Goal: Task Accomplishment & Management: Use online tool/utility

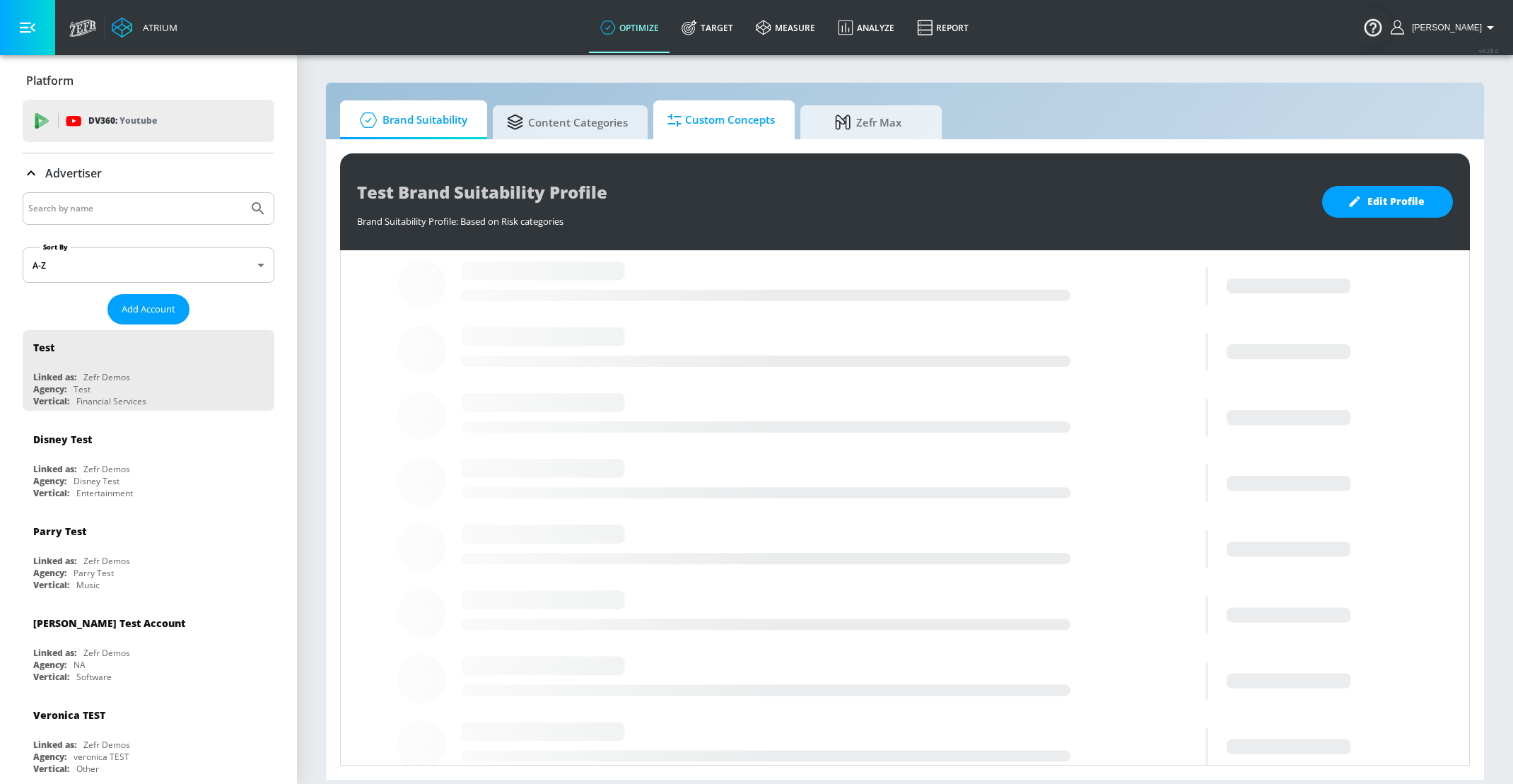
click at [722, 110] on span "Custom Concepts" at bounding box center [722, 120] width 108 height 34
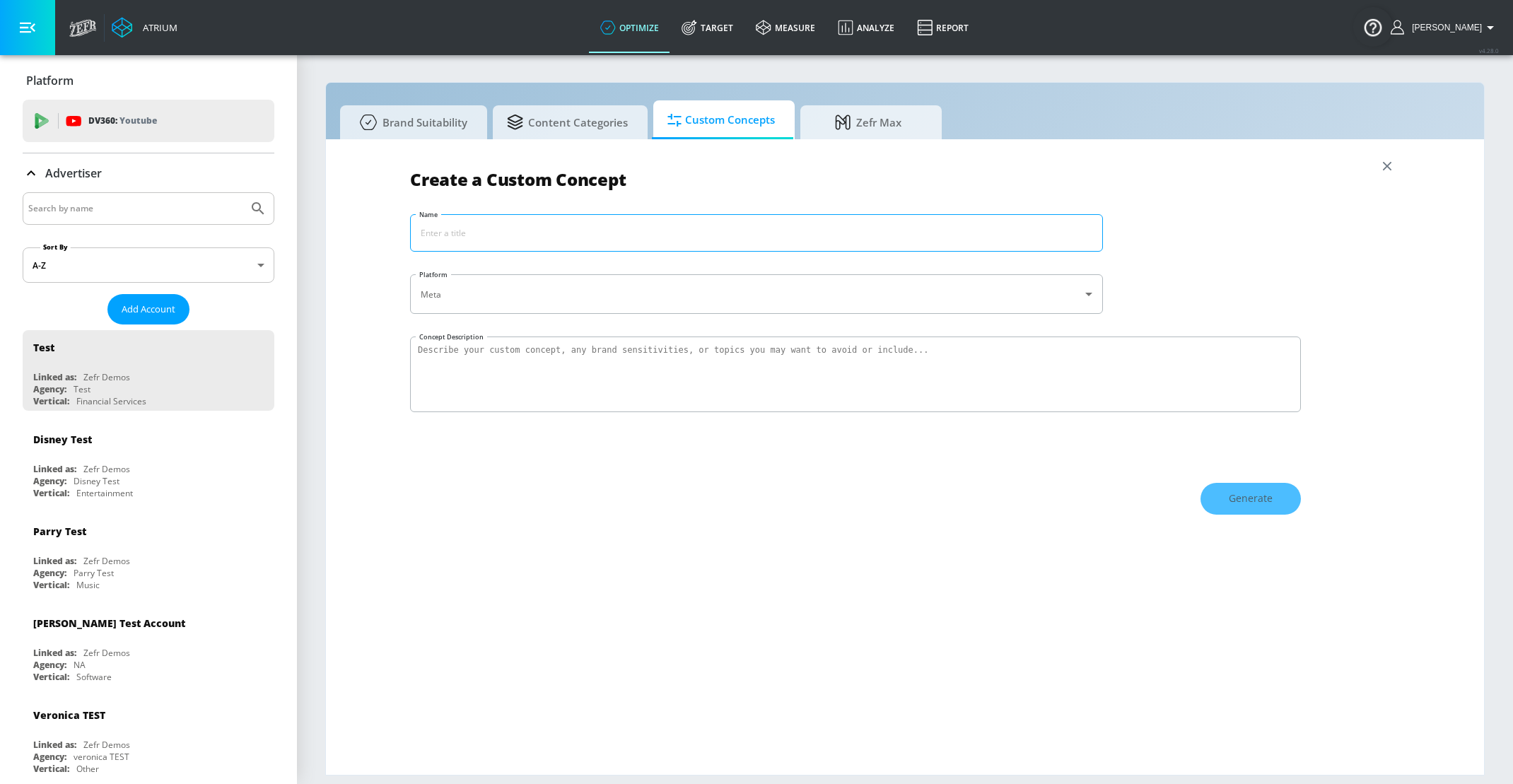
click at [610, 228] on input "Name" at bounding box center [756, 233] width 692 height 36
type input "Coke Exclusions"
click at [545, 358] on textarea "Concept Description" at bounding box center [856, 375] width 891 height 75
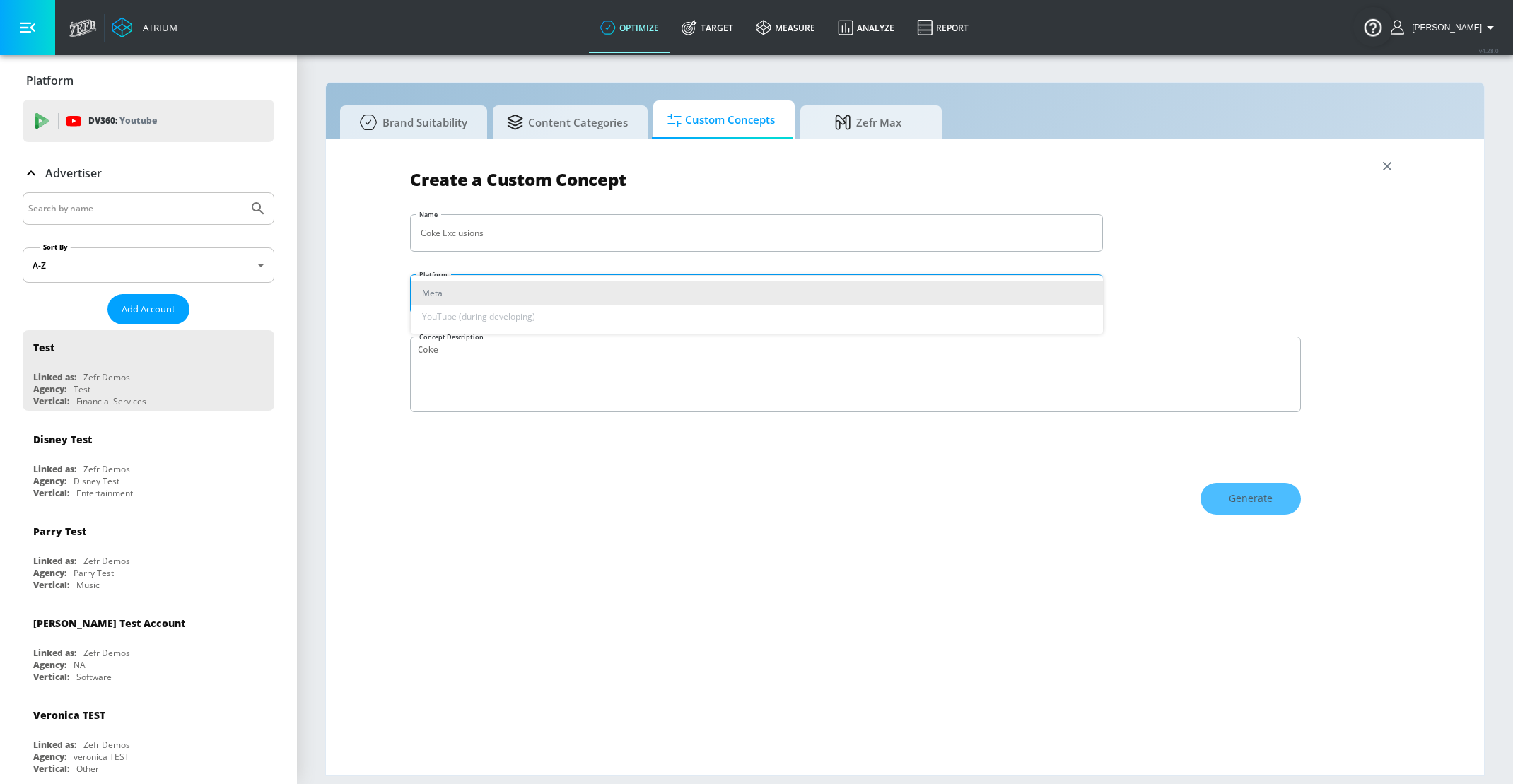
click at [551, 301] on body "Atrium optimize Target measure Analyze Report optimize Target measure Analyze R…" at bounding box center [756, 392] width 1513 height 784
click at [554, 354] on div at bounding box center [756, 392] width 1513 height 784
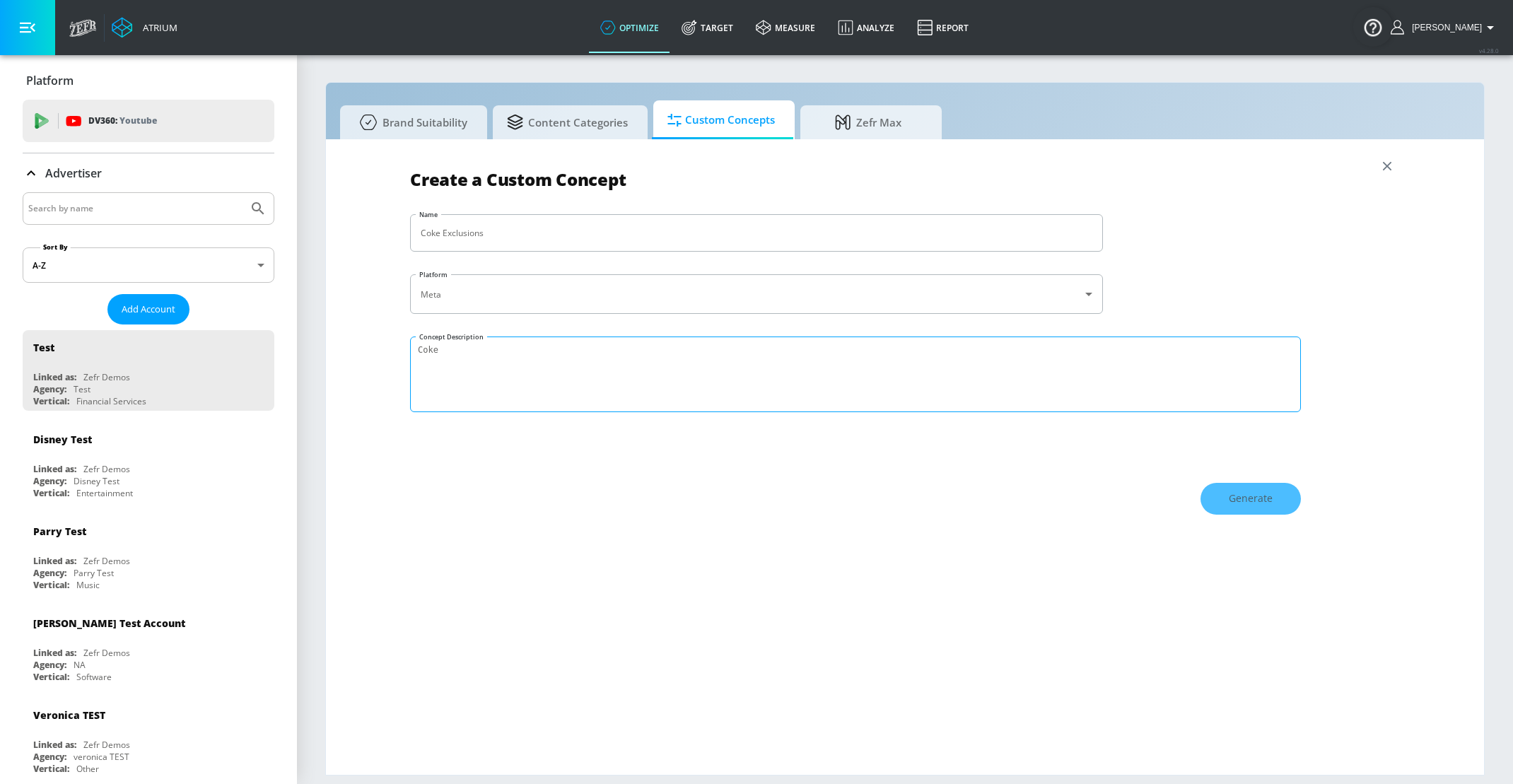
click at [504, 364] on textarea "Coke" at bounding box center [856, 375] width 891 height 75
type textarea "Coke exclusions"
click at [525, 122] on icon at bounding box center [518, 119] width 22 height 15
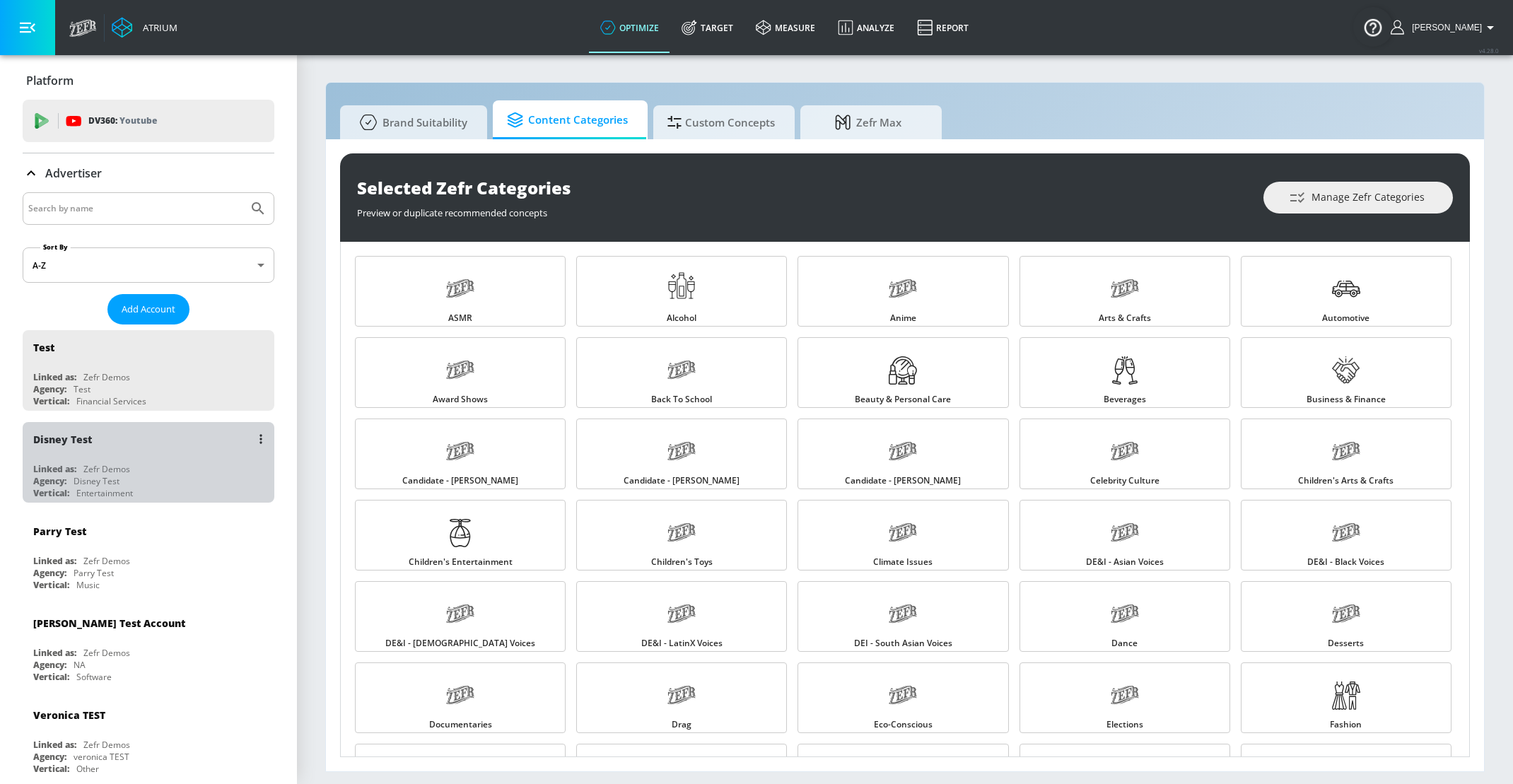
click at [109, 487] on div "Entertainment" at bounding box center [104, 493] width 56 height 12
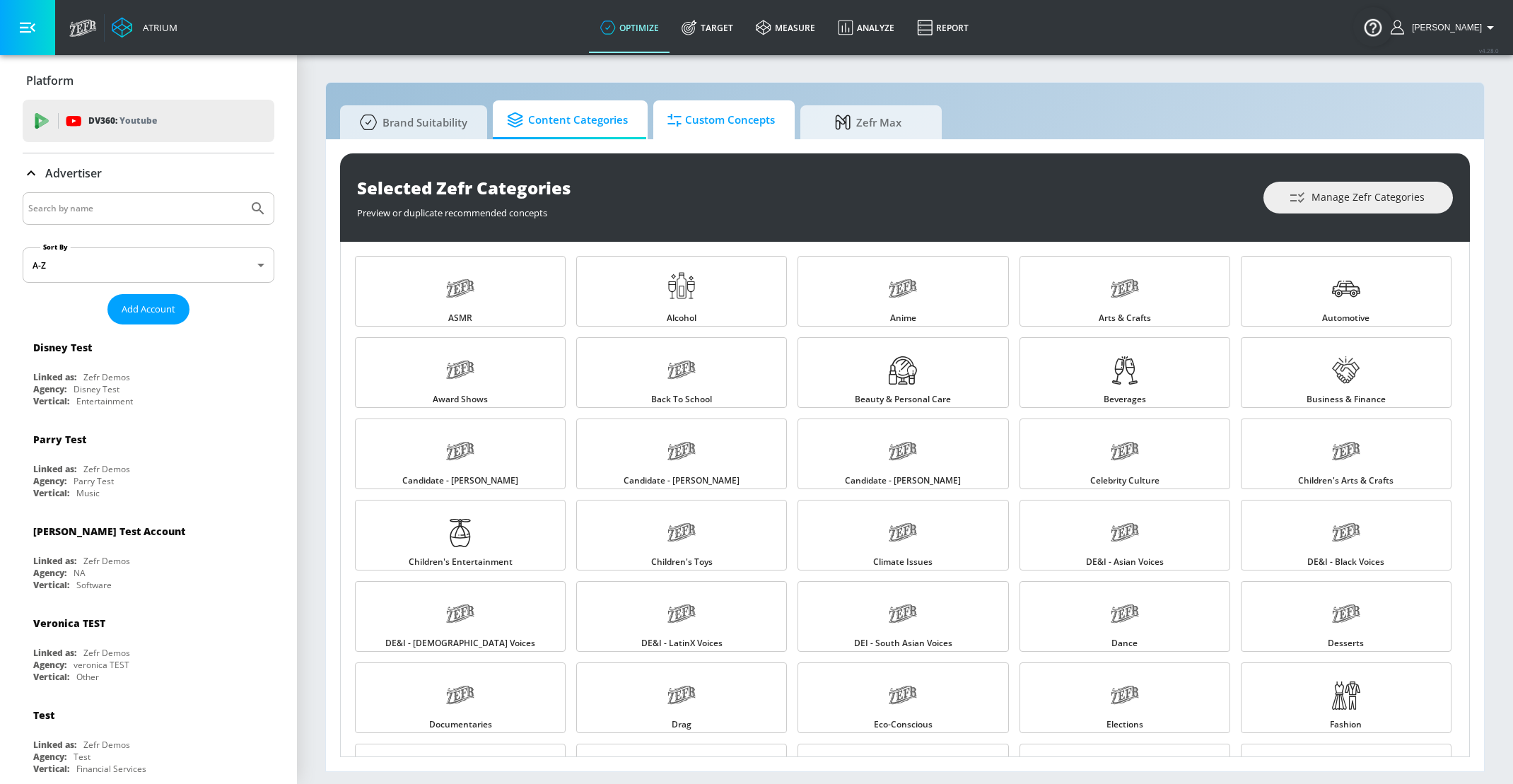
click at [722, 116] on span "Custom Concepts" at bounding box center [722, 120] width 108 height 34
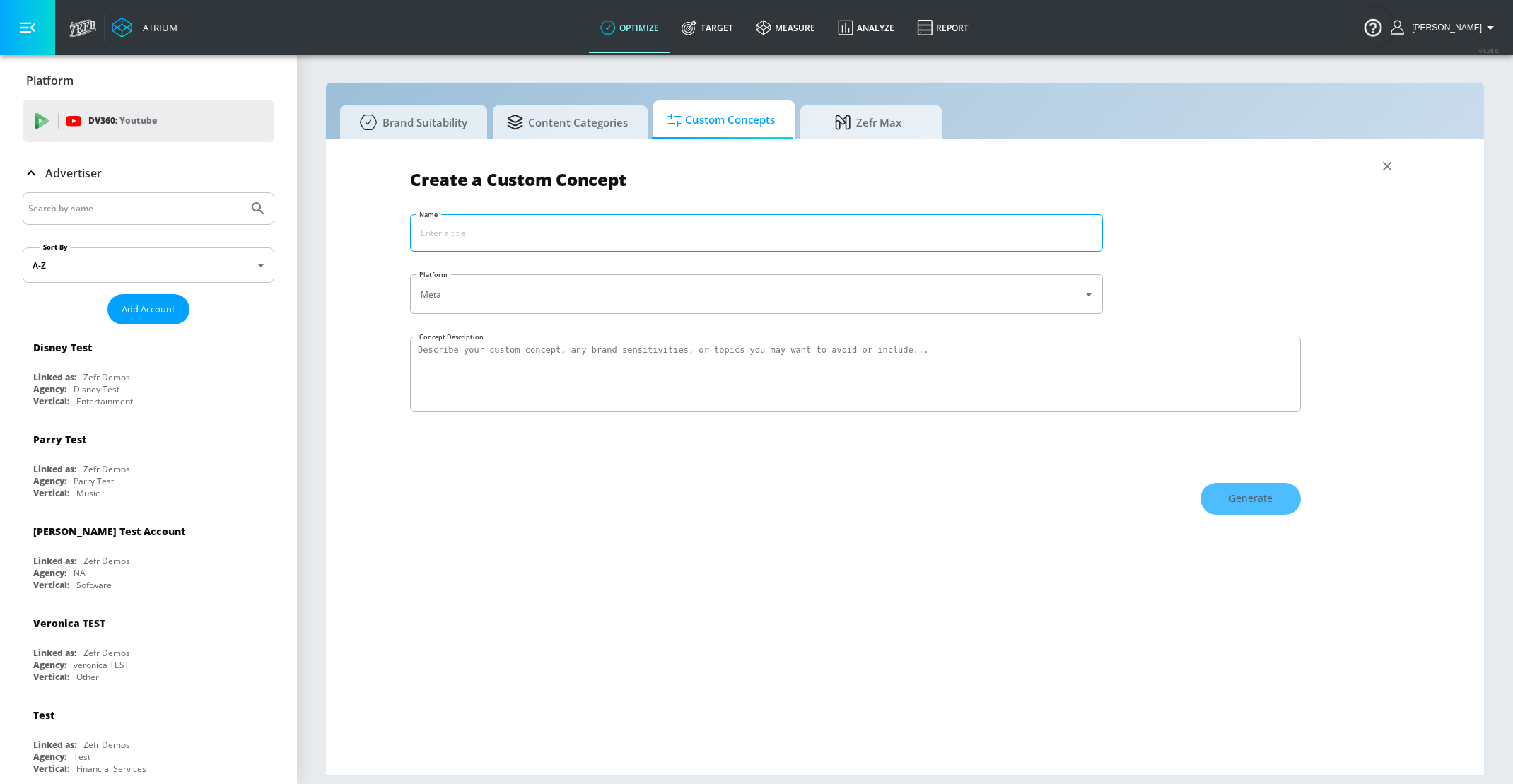
click at [538, 229] on input "Name" at bounding box center [756, 233] width 692 height 36
click at [514, 380] on textarea "Concept Description" at bounding box center [856, 375] width 891 height 75
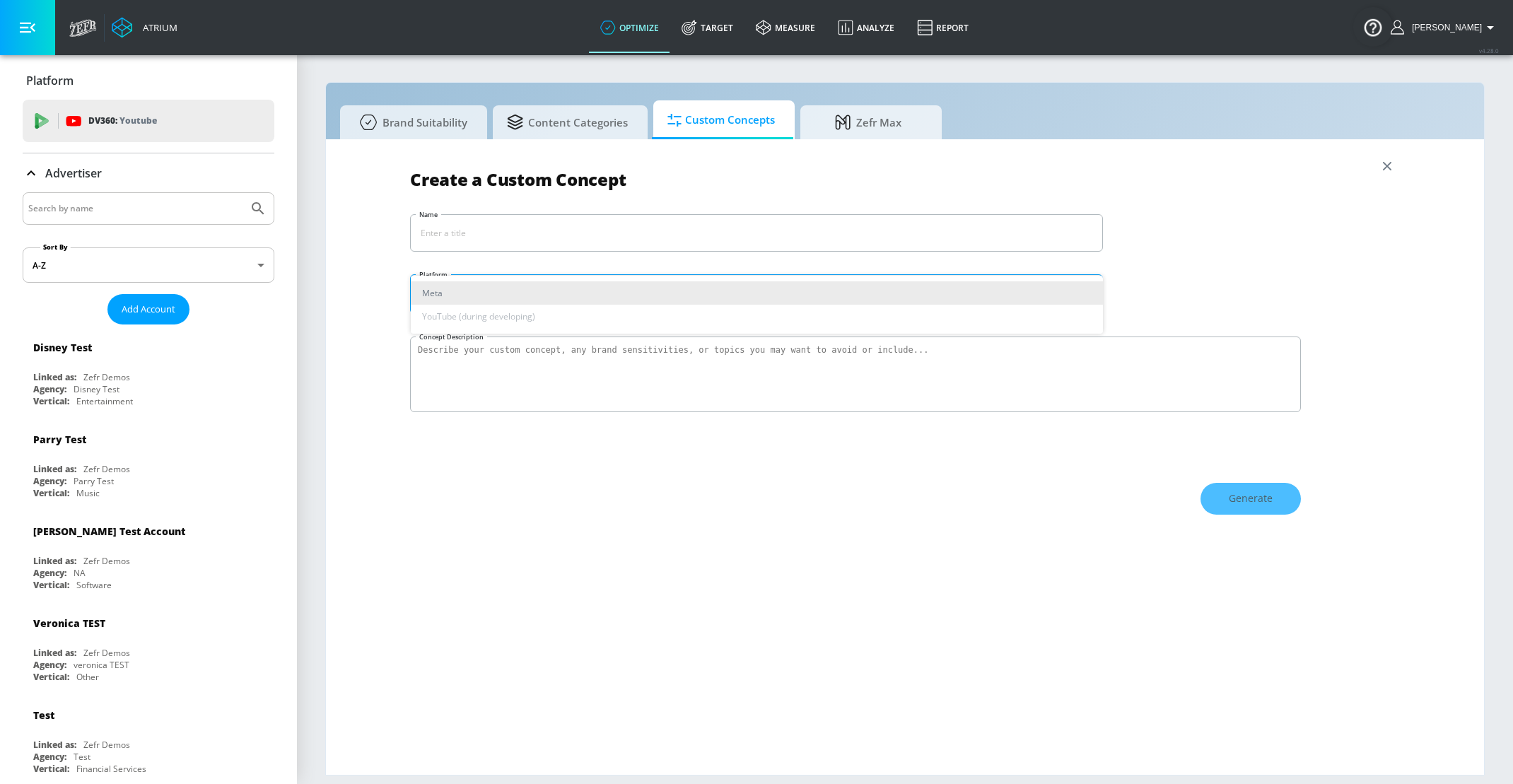
click at [500, 283] on body "Atrium optimize Target measure Analyze Report optimize Target measure Analyze R…" at bounding box center [756, 392] width 1513 height 784
click at [495, 386] on div at bounding box center [756, 392] width 1513 height 784
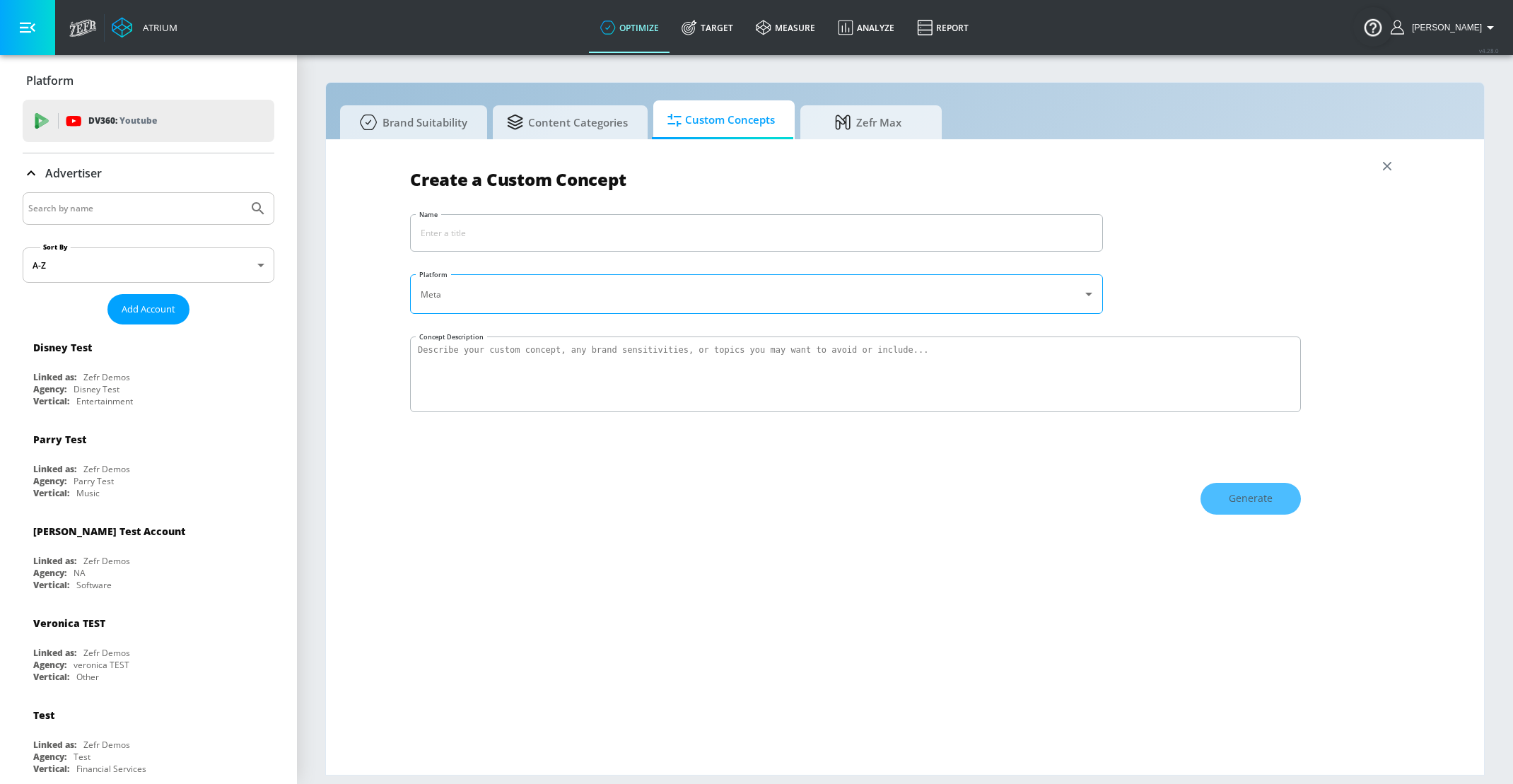
click at [1389, 169] on icon "button" at bounding box center [1387, 166] width 15 height 15
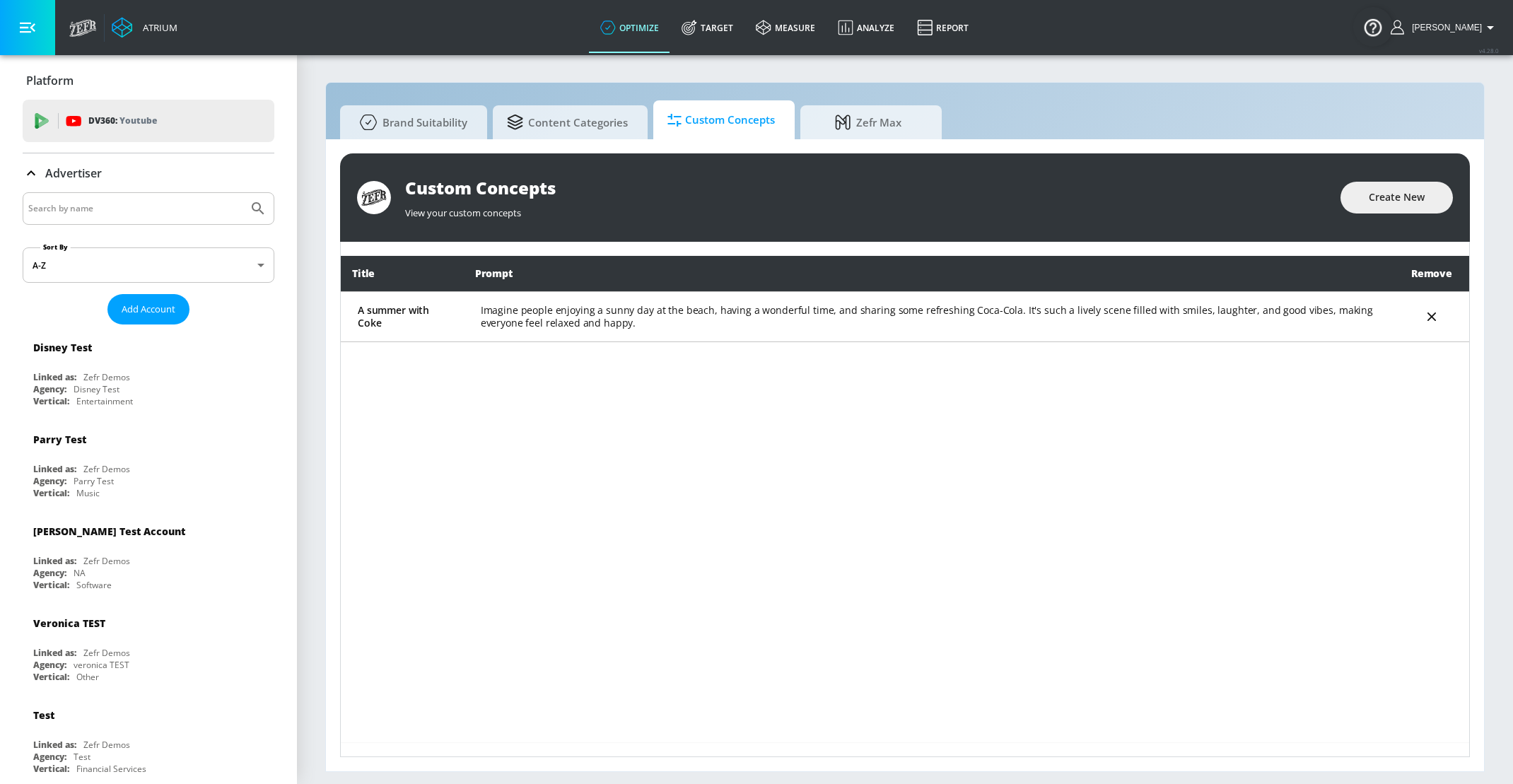
click at [739, 106] on span "Custom Concepts" at bounding box center [722, 120] width 108 height 34
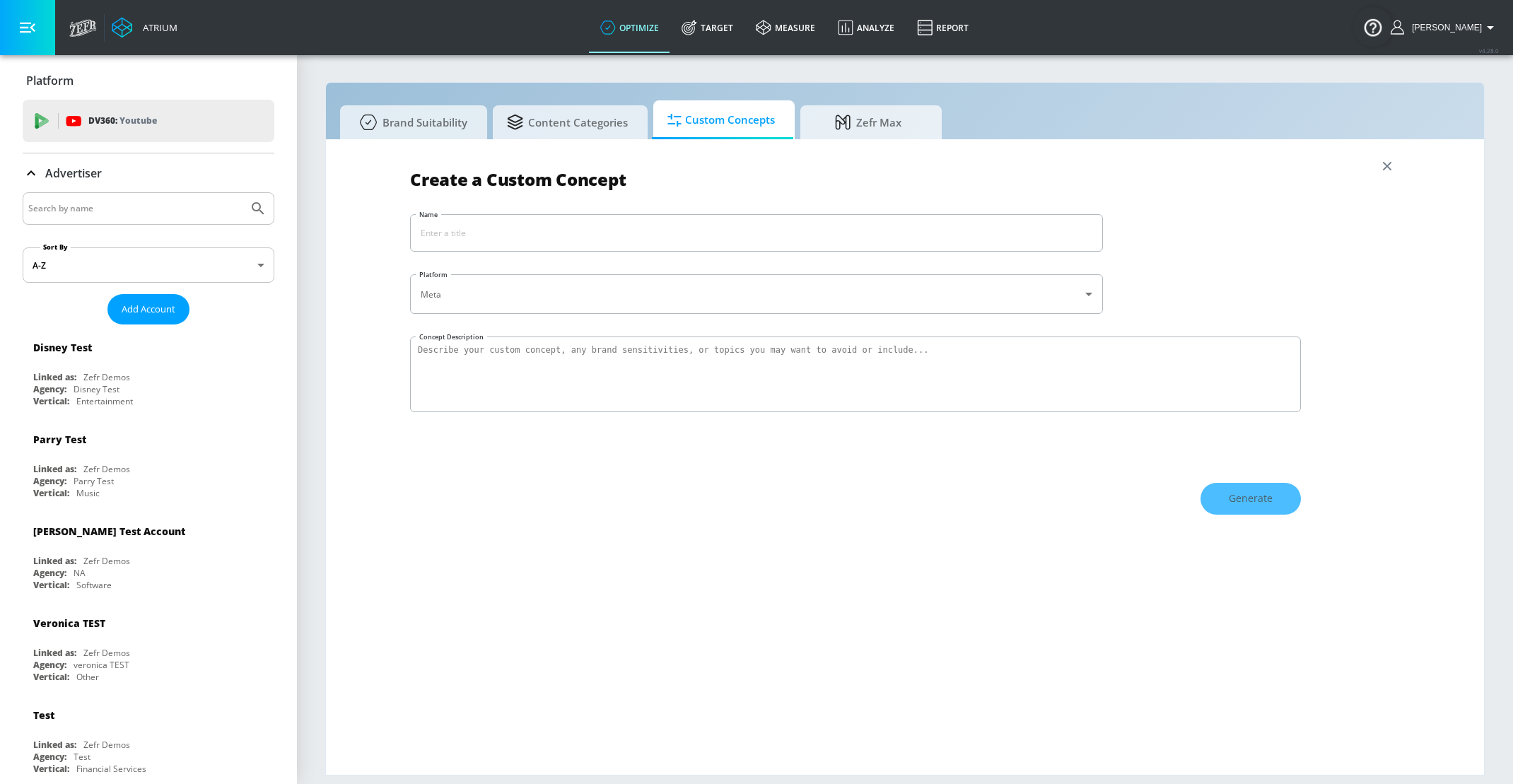
click at [647, 329] on div "Create a Custom Concept Name ​ Platform Meta meta ​ Concept Description Generate" at bounding box center [905, 457] width 990 height 607
click at [74, 556] on div "Linked as:" at bounding box center [55, 560] width 43 height 12
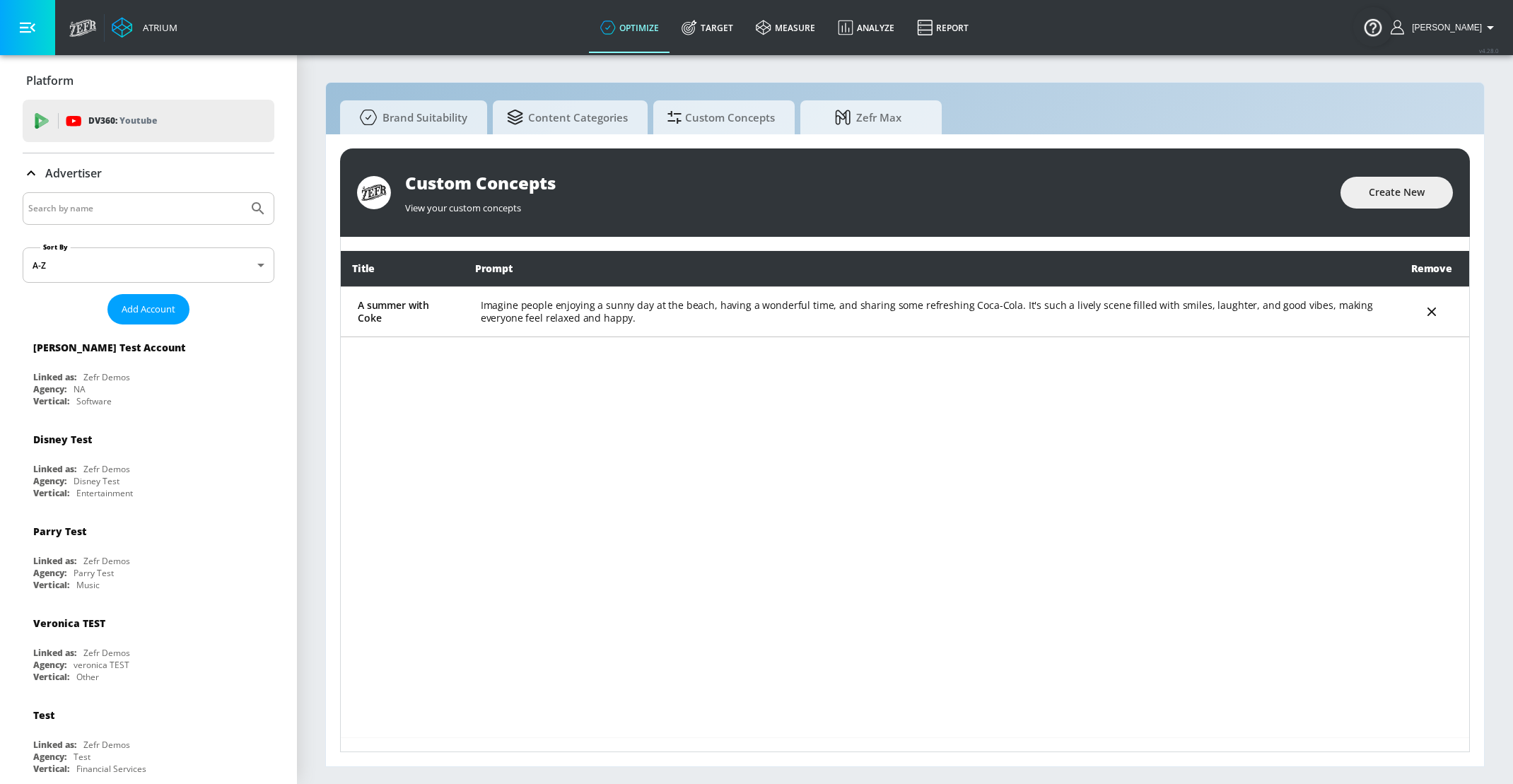
click at [121, 205] on input "Search by name" at bounding box center [135, 208] width 214 height 19
click at [263, 210] on icon "Submit Search" at bounding box center [258, 208] width 17 height 17
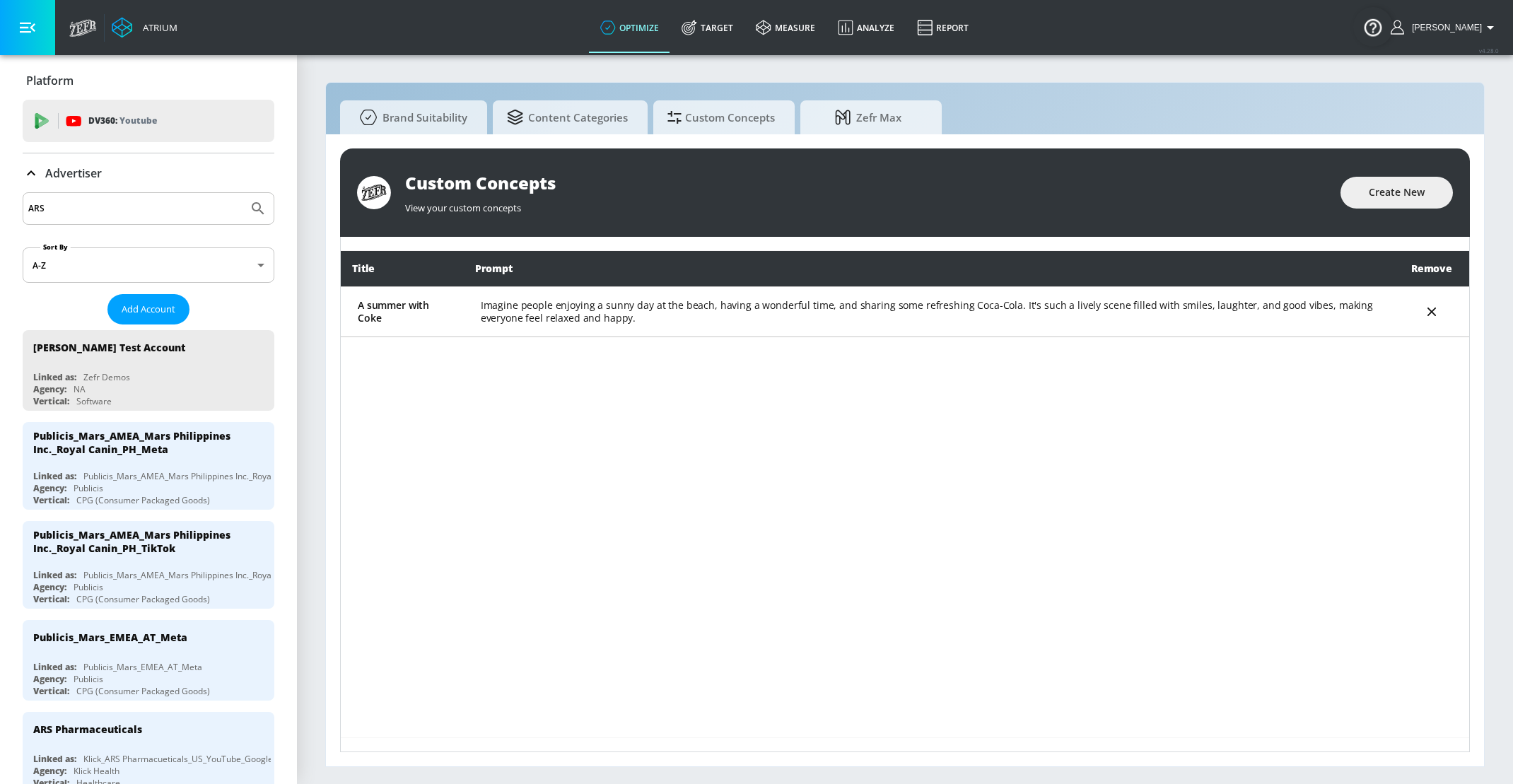
click at [112, 216] on input "ARS" at bounding box center [135, 208] width 214 height 19
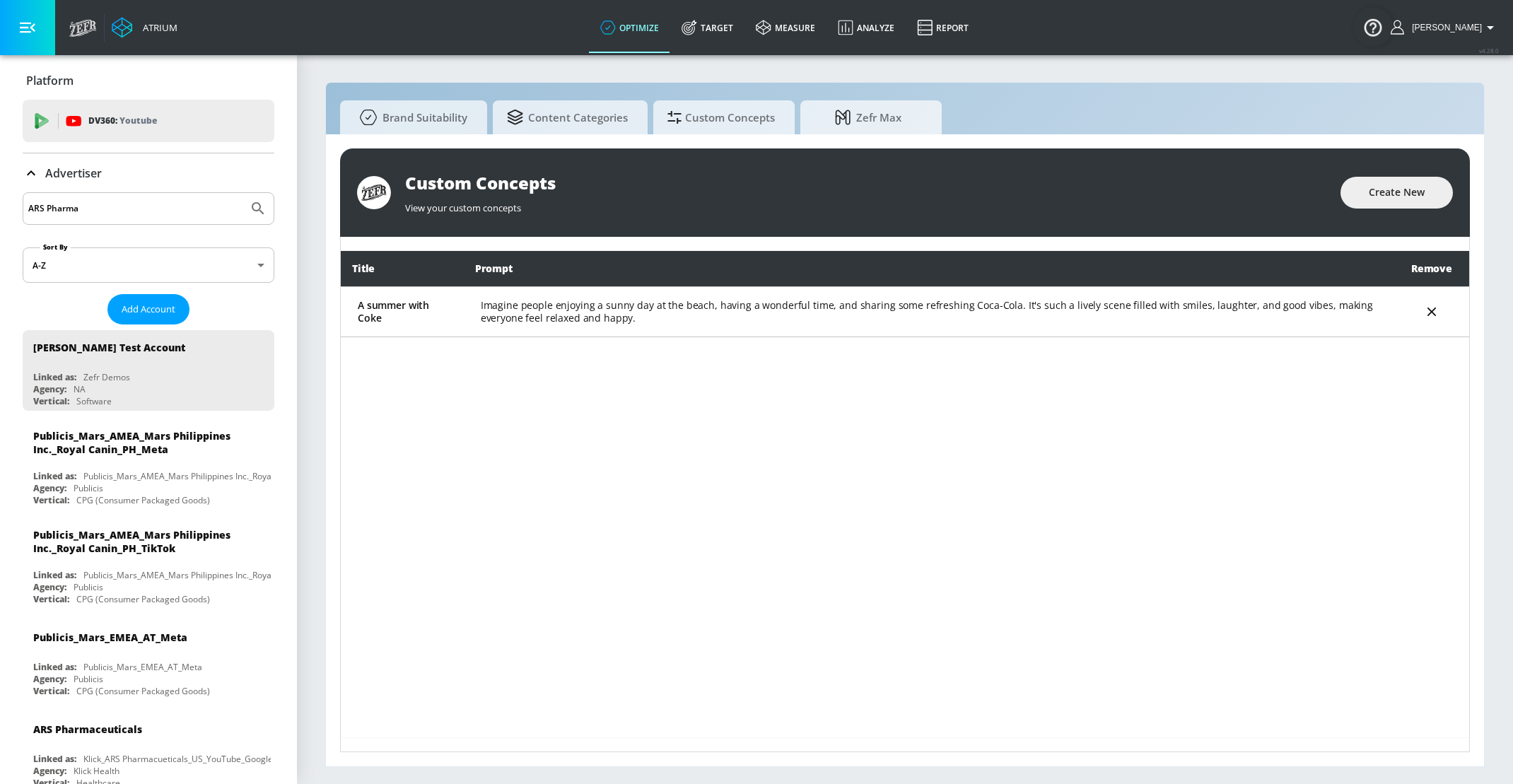
type input "ARS Pharma"
click at [256, 200] on icon "Submit Search" at bounding box center [258, 208] width 17 height 17
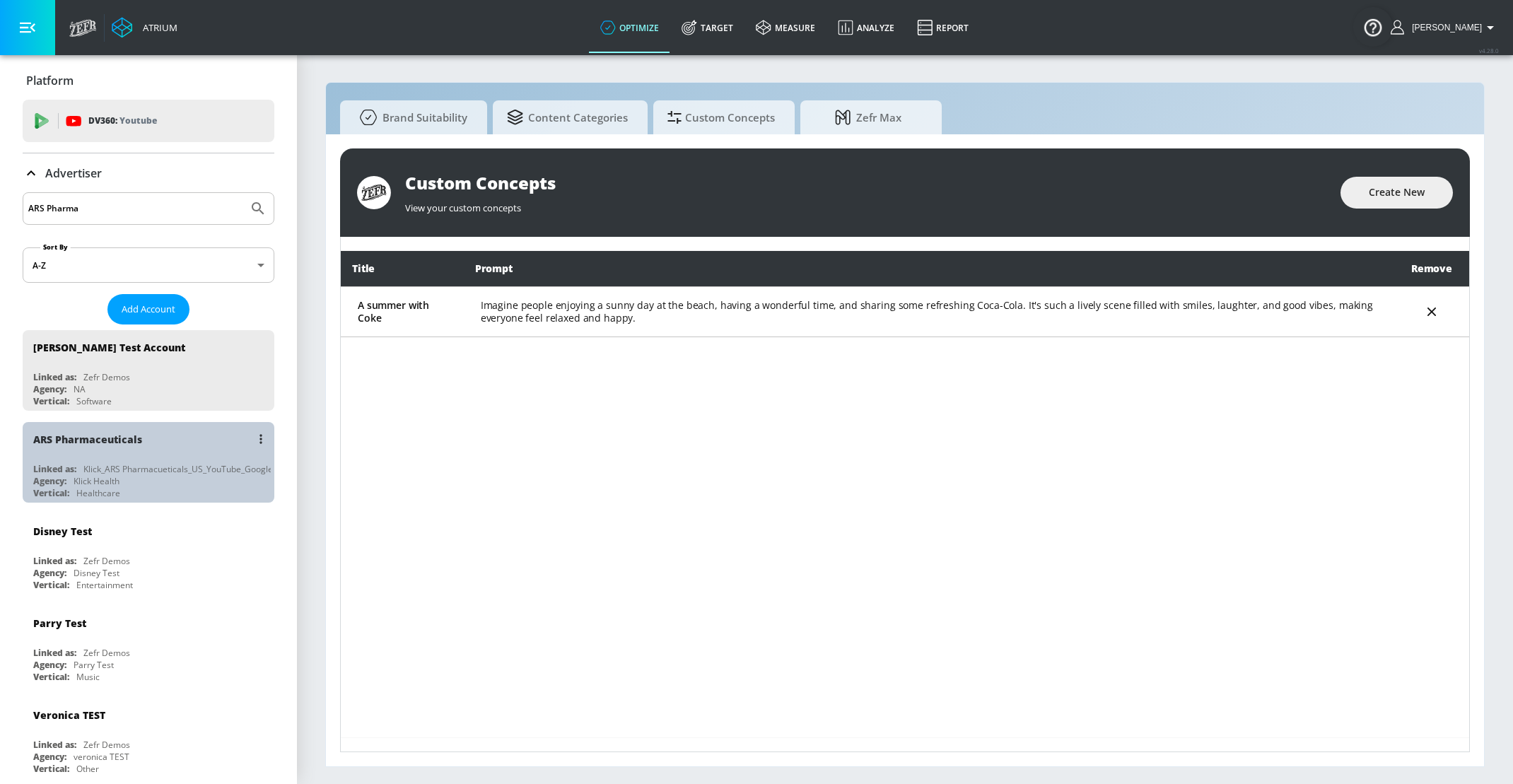
click at [136, 467] on div "Klick_ARS Pharmacueticals_US_YouTube_GoogleAds" at bounding box center [186, 469] width 204 height 12
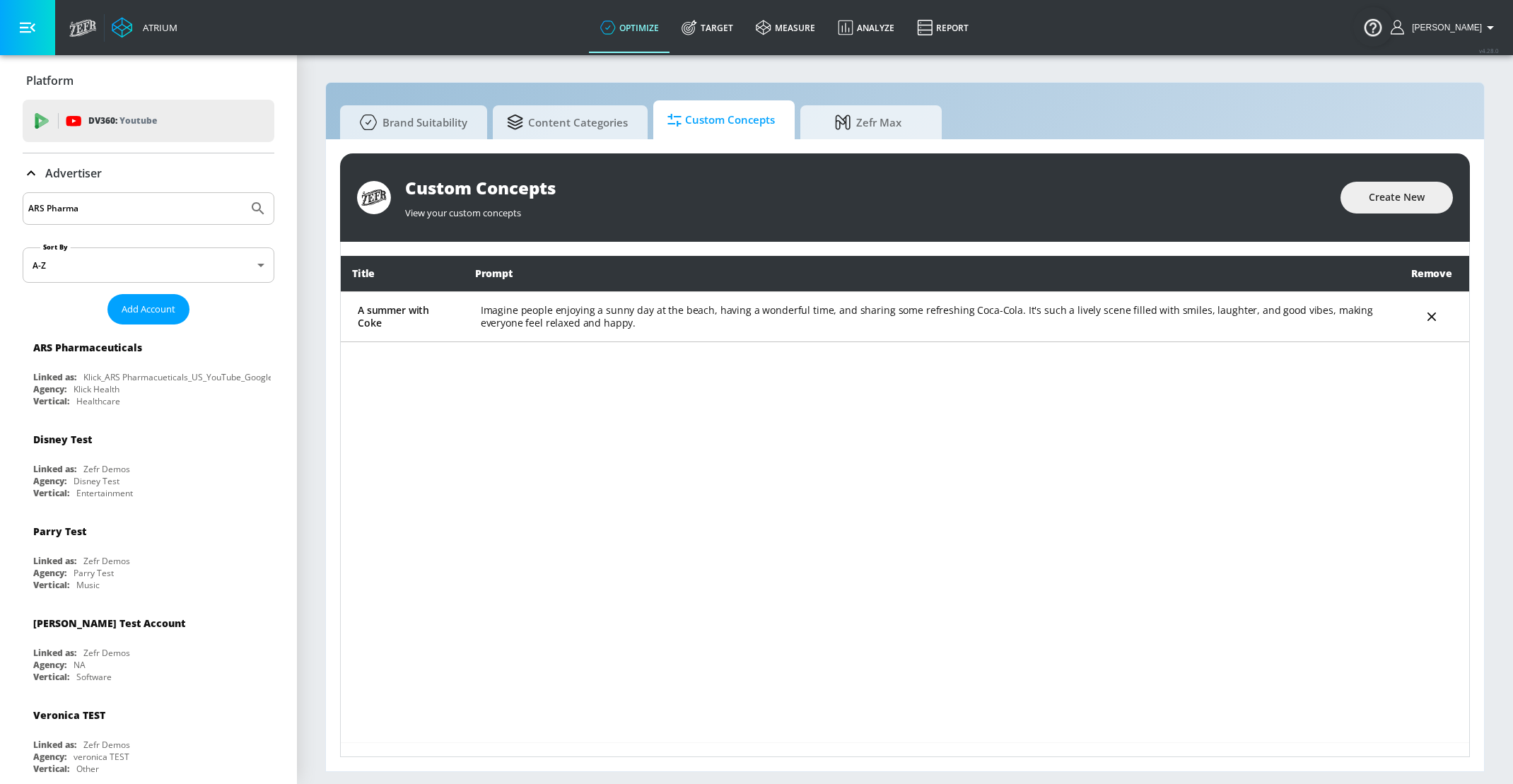
click at [756, 125] on span "Custom Concepts" at bounding box center [722, 120] width 108 height 34
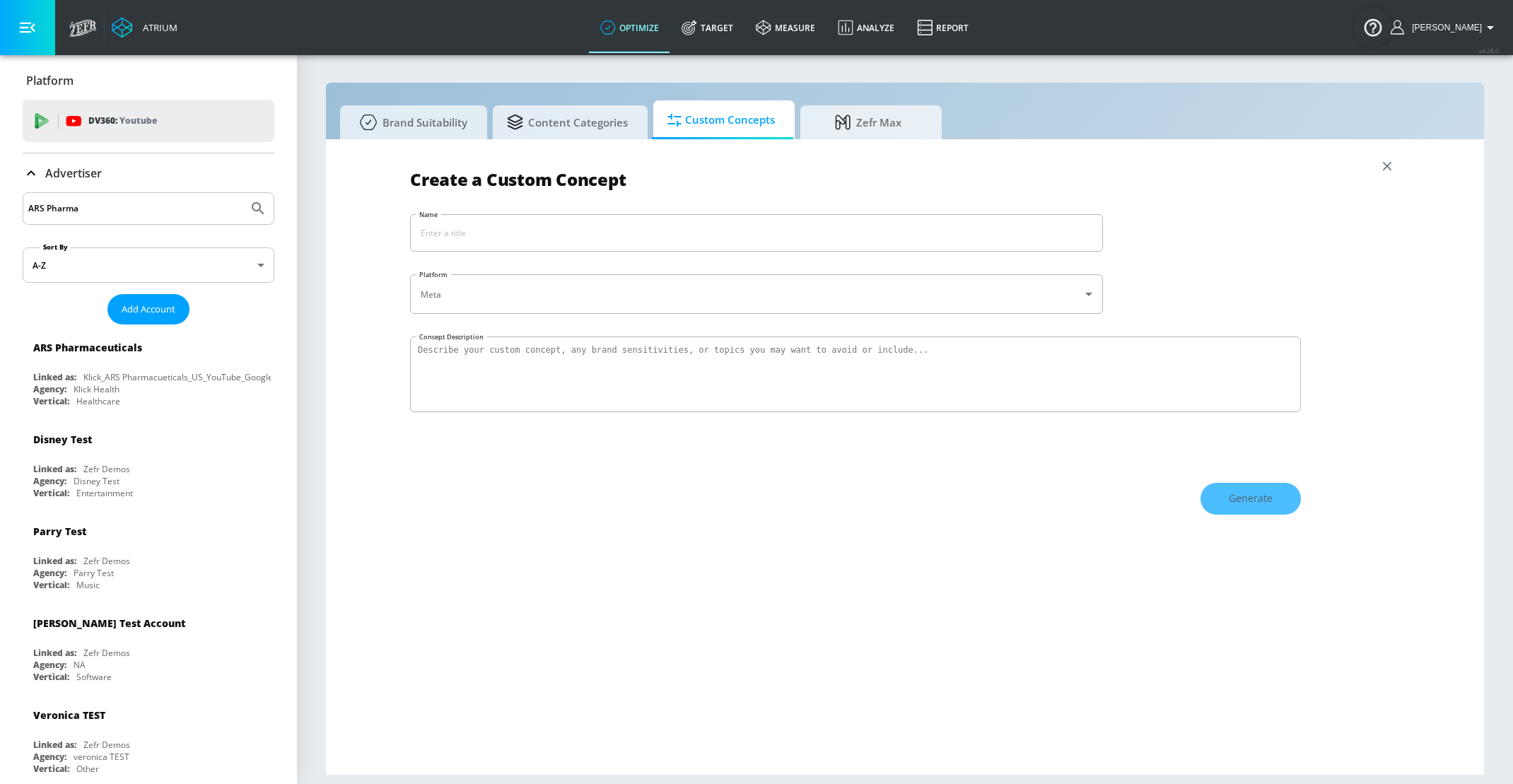
click at [622, 122] on span "Content Categories" at bounding box center [567, 123] width 121 height 34
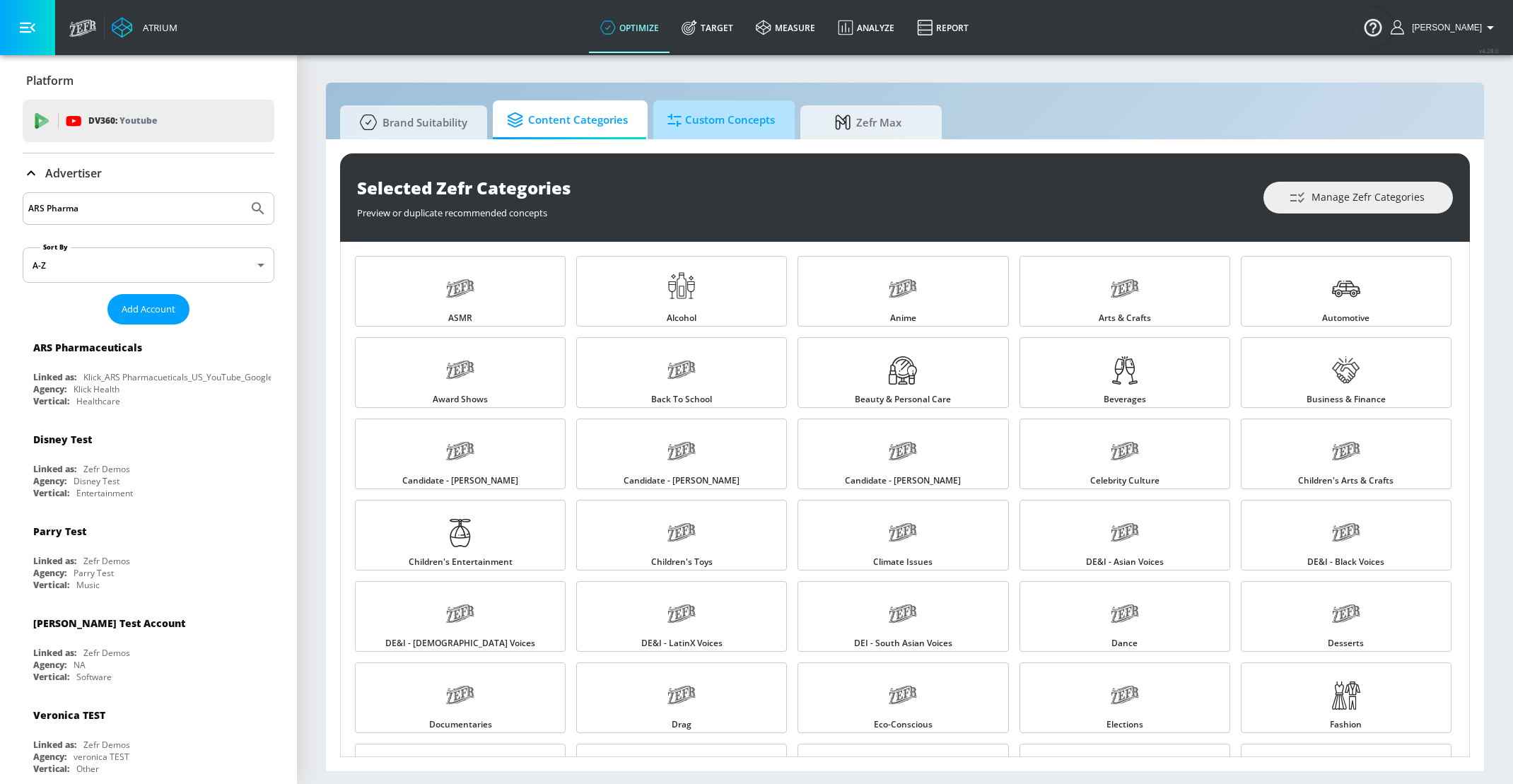
click at [707, 122] on span "Custom Concepts" at bounding box center [722, 120] width 108 height 34
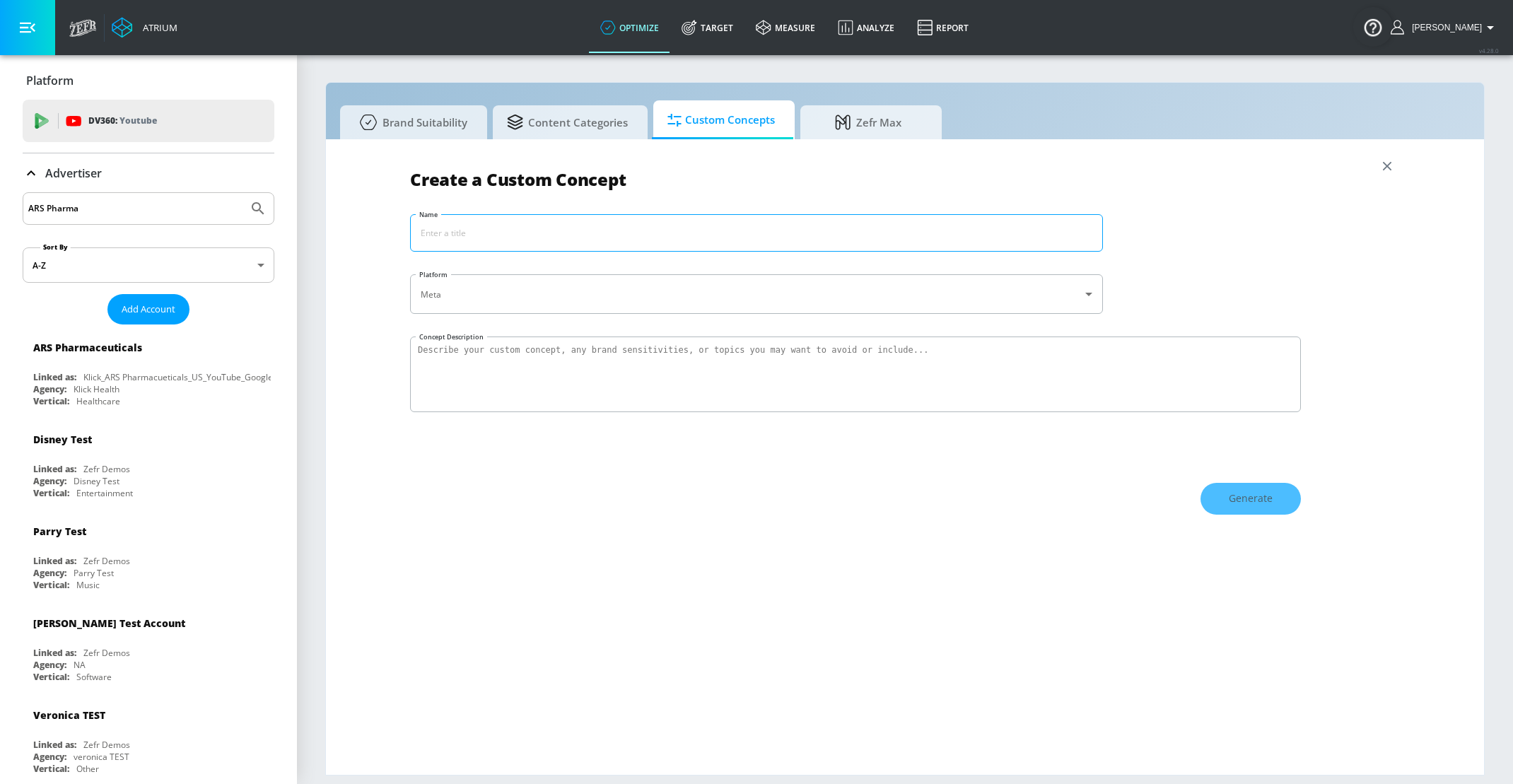
click at [611, 242] on input "Name" at bounding box center [756, 233] width 692 height 36
click at [599, 362] on textarea "Concept Description" at bounding box center [856, 375] width 891 height 75
click at [456, 233] on input "Coke Demo" at bounding box center [756, 233] width 692 height 36
type input "Coke Exclusions"
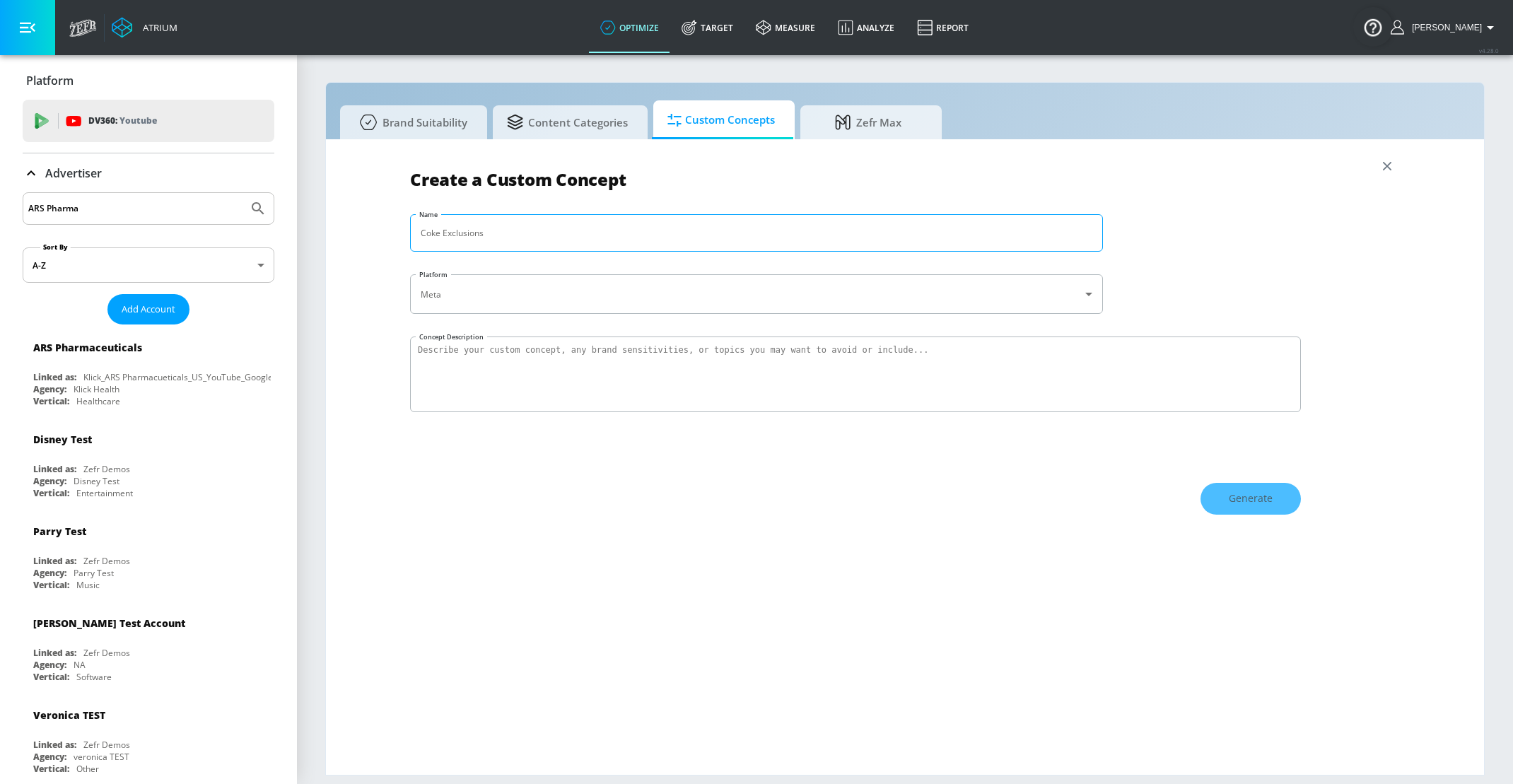
click at [501, 411] on div "Create a Custom Concept Name Coke Exclusions ​ Platform Meta meta ​ Concept Des…" at bounding box center [905, 457] width 990 height 607
click at [496, 379] on textarea "Concept Description" at bounding box center [856, 375] width 891 height 75
type textarea "sgrgaer"
click at [1221, 505] on button "Generate" at bounding box center [1251, 499] width 100 height 32
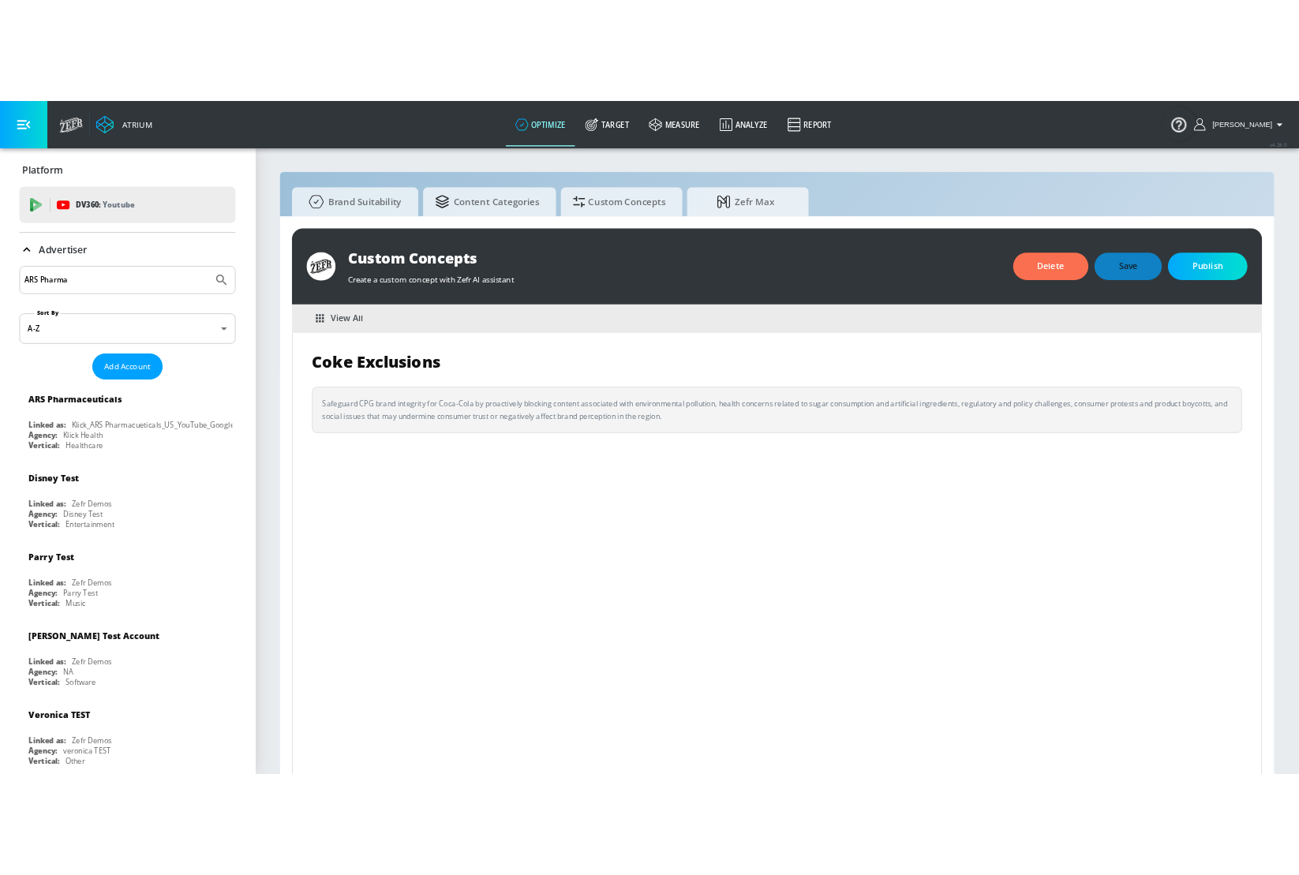
scroll to position [17, 0]
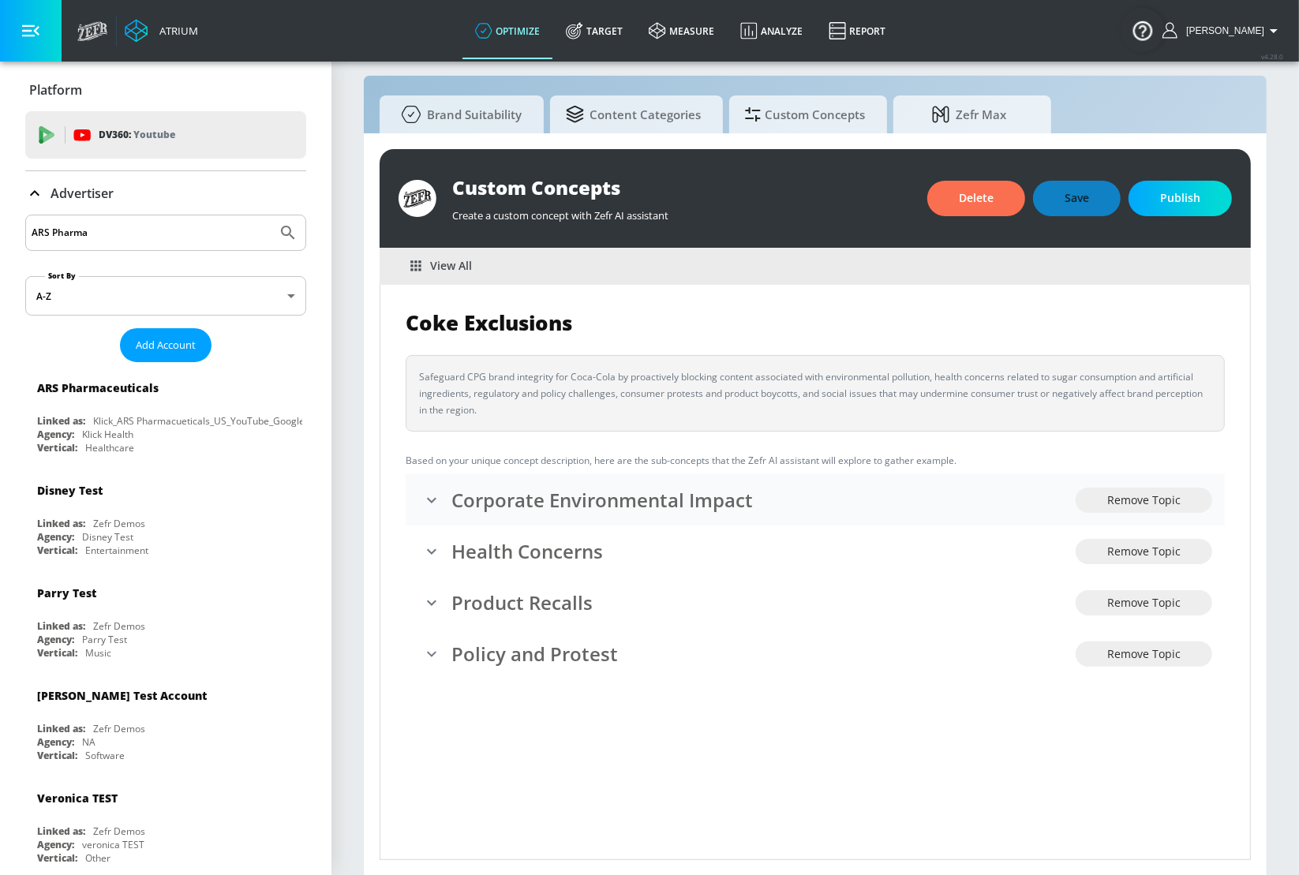
click at [425, 495] on icon "expand" at bounding box center [431, 500] width 19 height 19
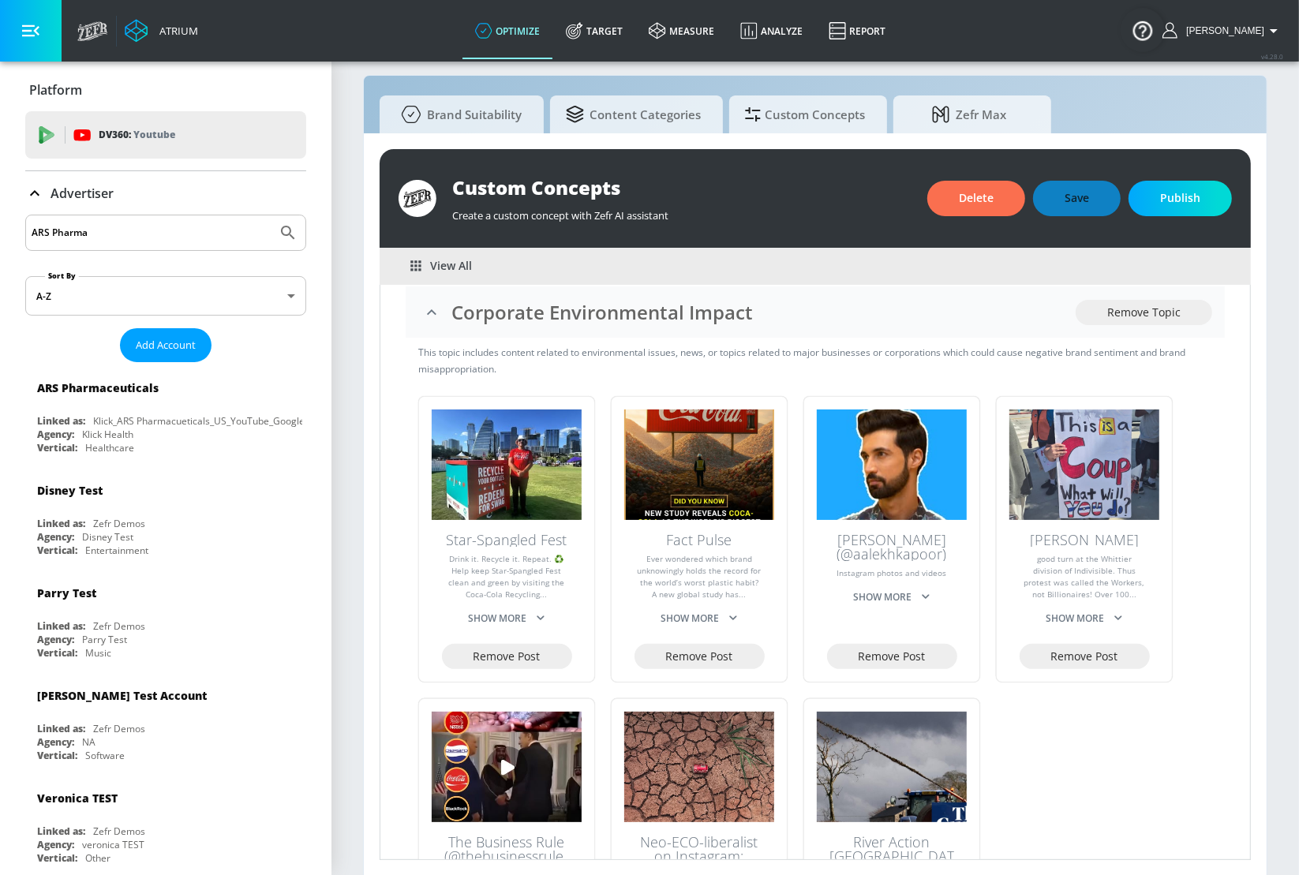
scroll to position [189, 0]
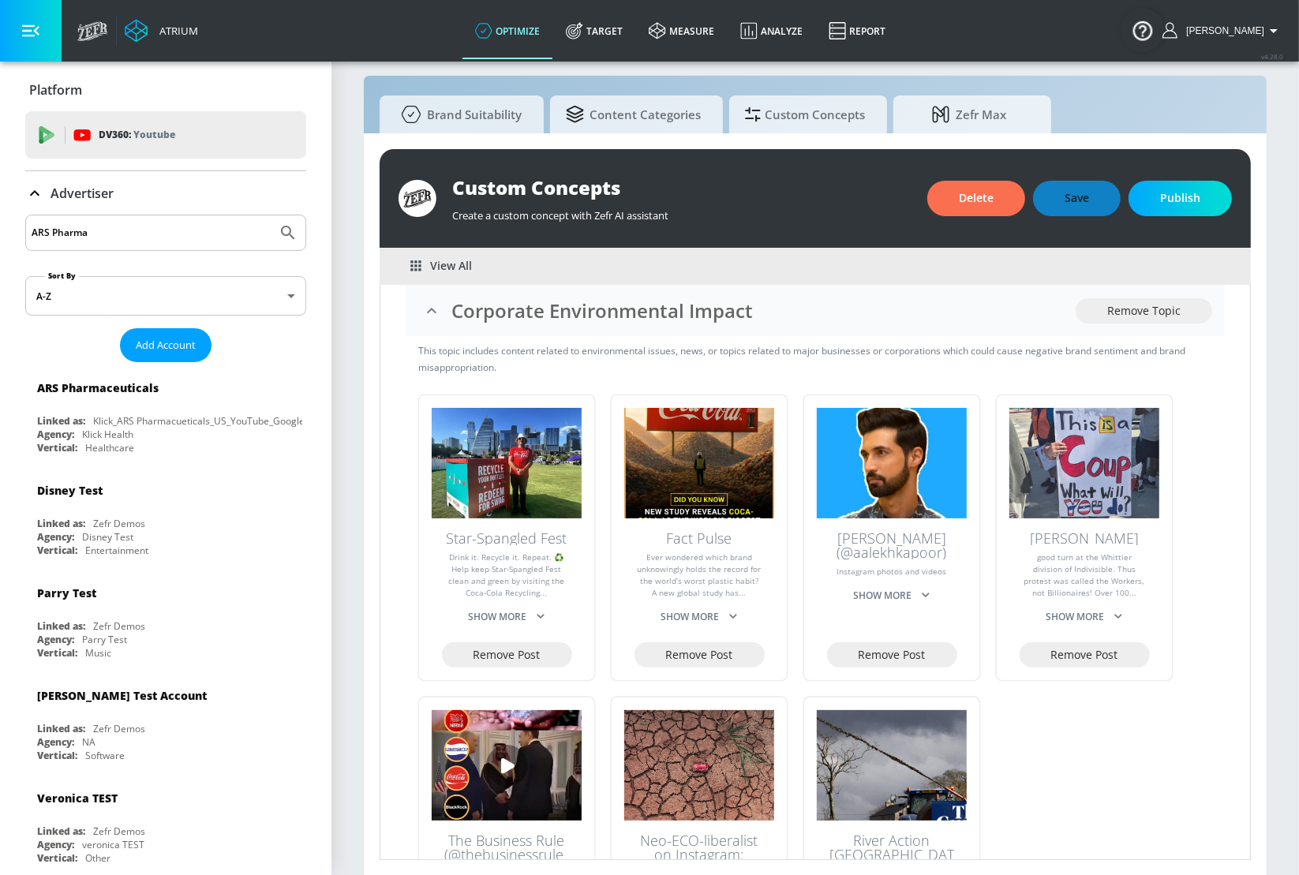
click at [486, 638] on div "Star-Spangled Fest Drink it. Recycle it. Repeat. ♻️ Help keep Star-Spangled Fes…" at bounding box center [506, 518] width 175 height 247
click at [486, 655] on span "Remove Post" at bounding box center [506, 655] width 67 height 20
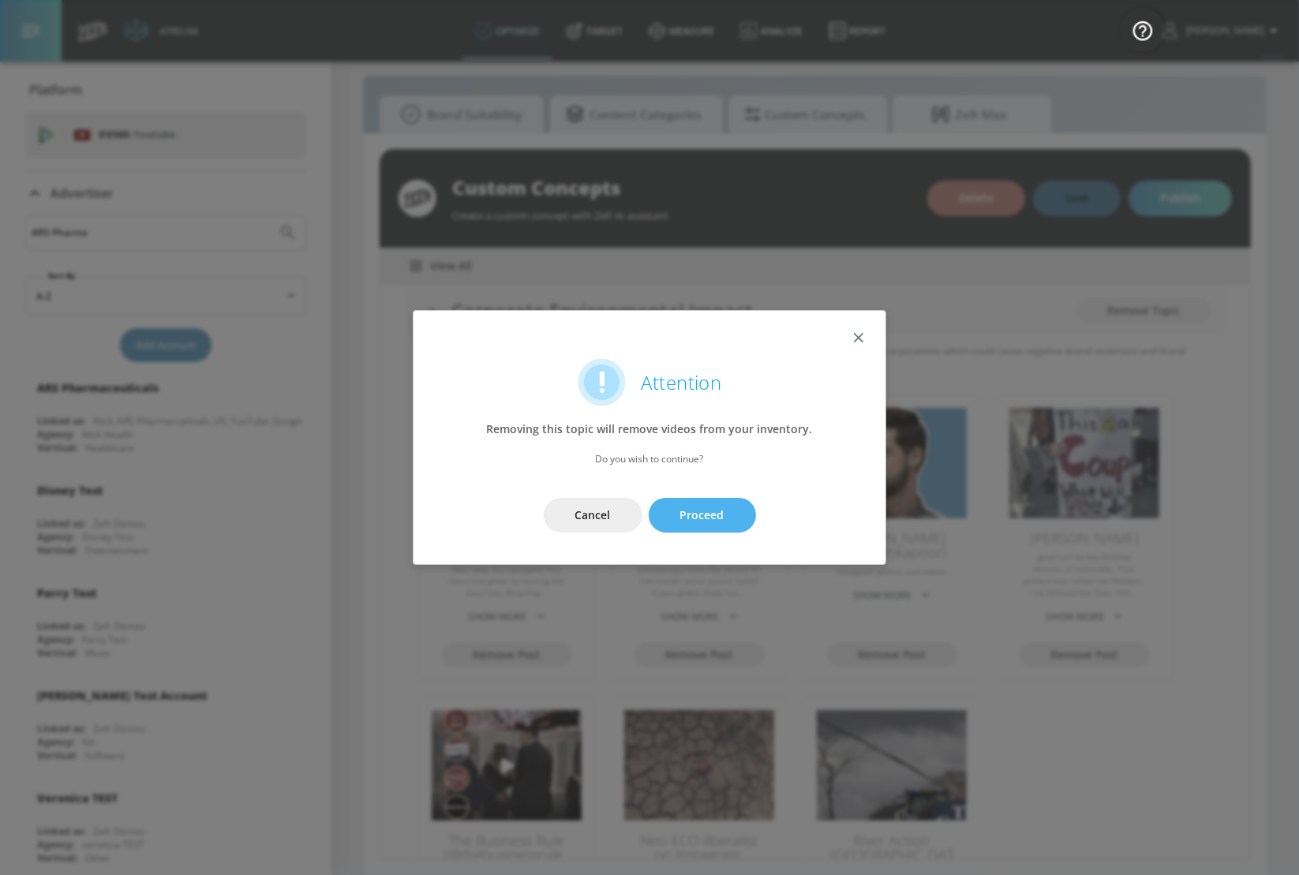
click at [720, 500] on button "Proceed" at bounding box center [702, 516] width 107 height 36
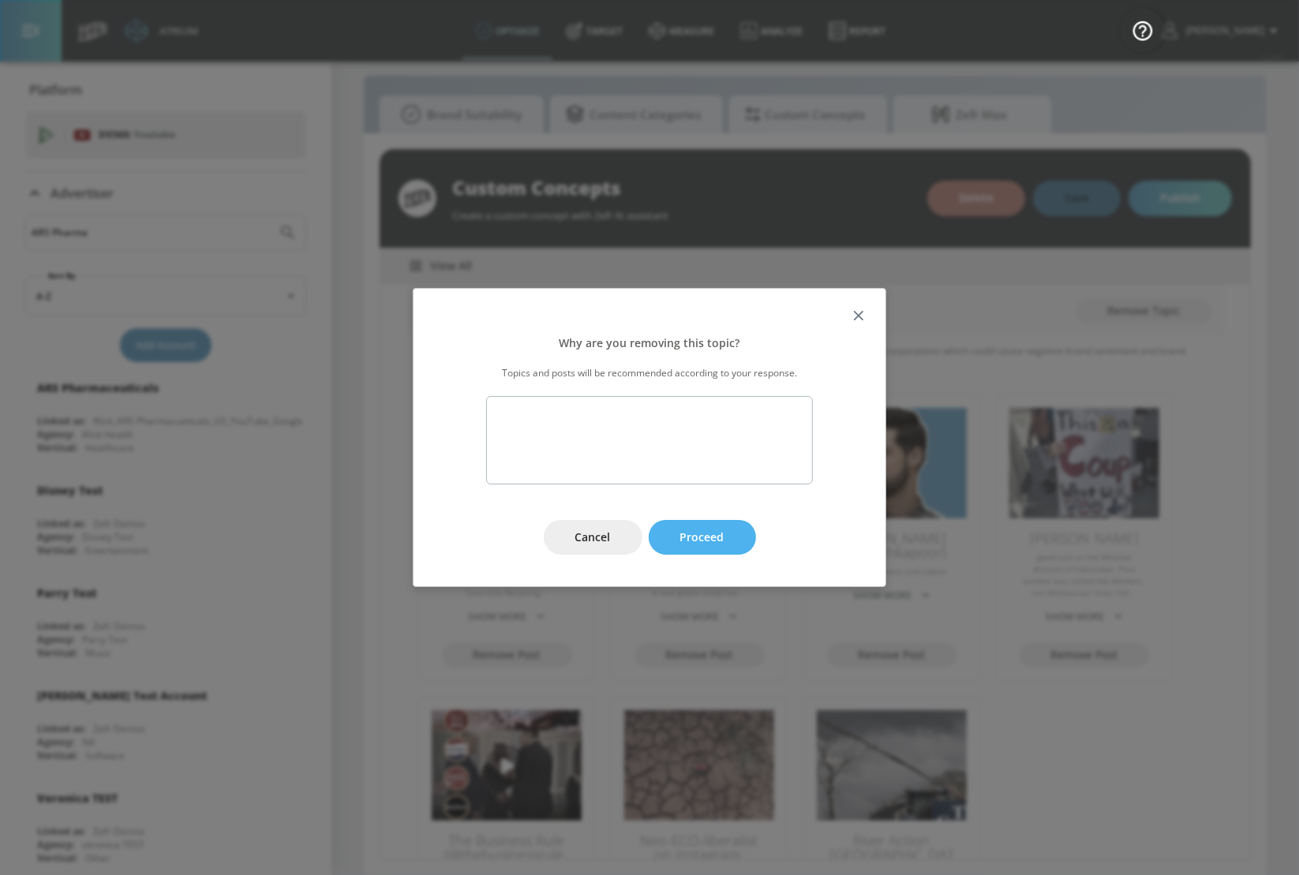
click at [716, 522] on button "Proceed" at bounding box center [702, 538] width 107 height 36
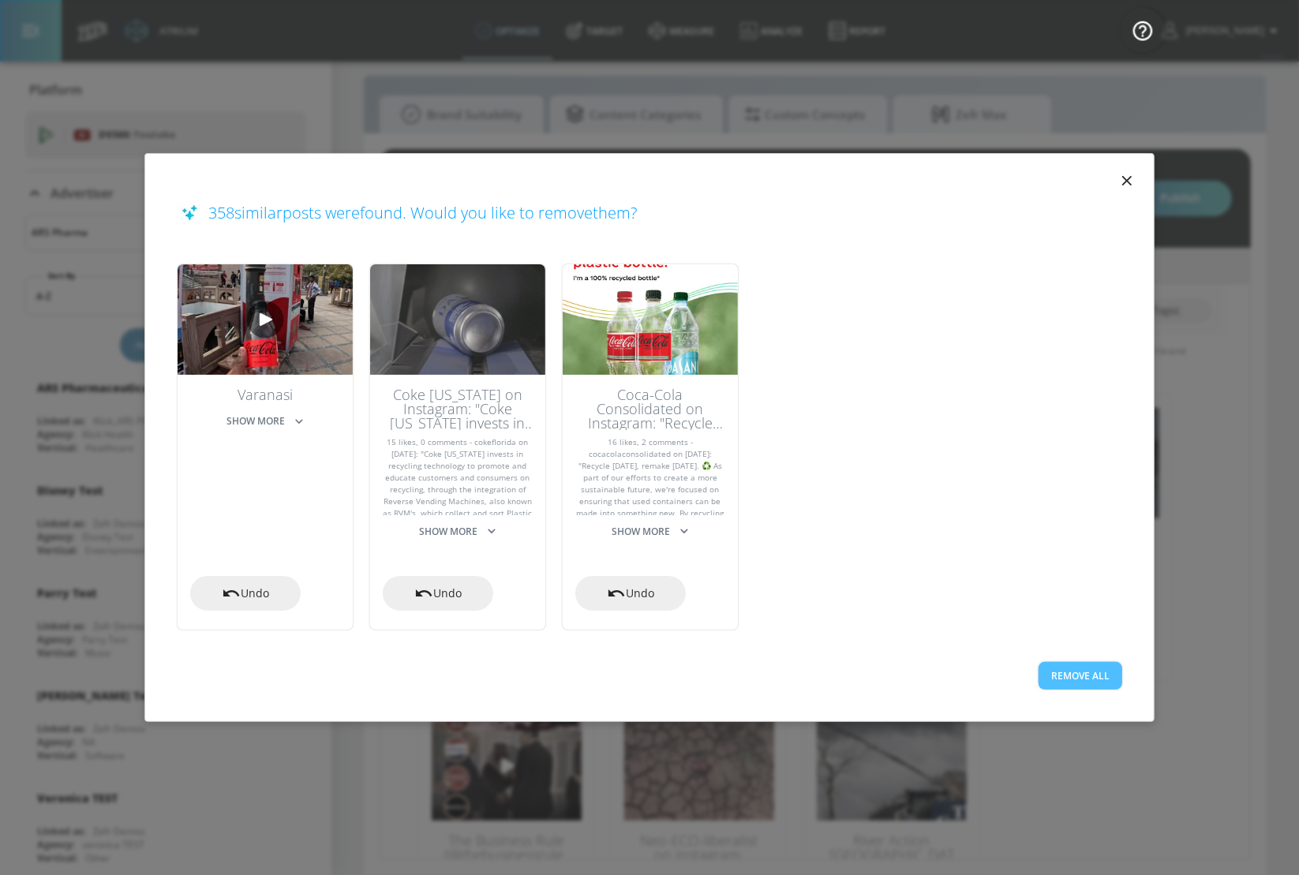
click at [1090, 676] on button "Remove All" at bounding box center [1080, 676] width 84 height 28
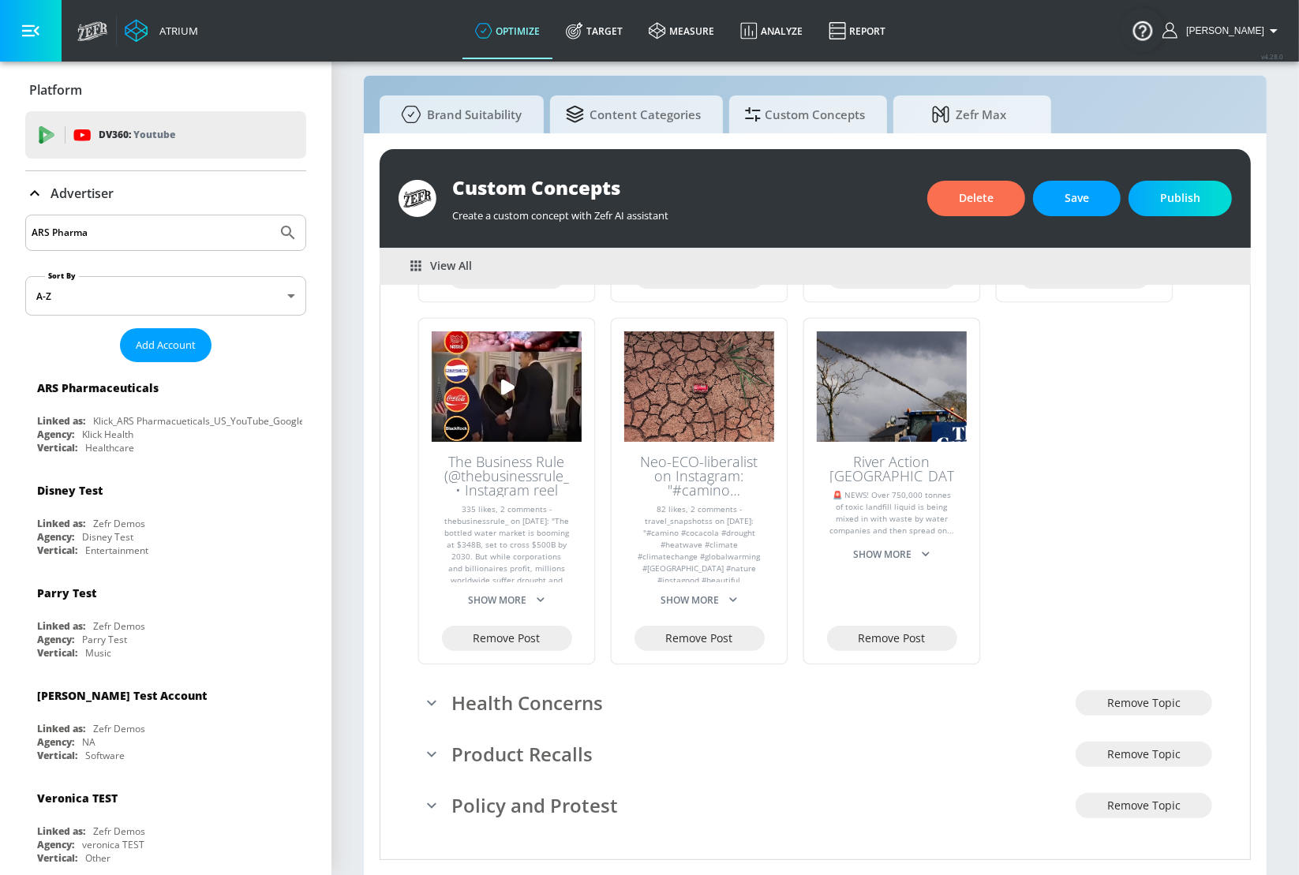
scroll to position [566, 0]
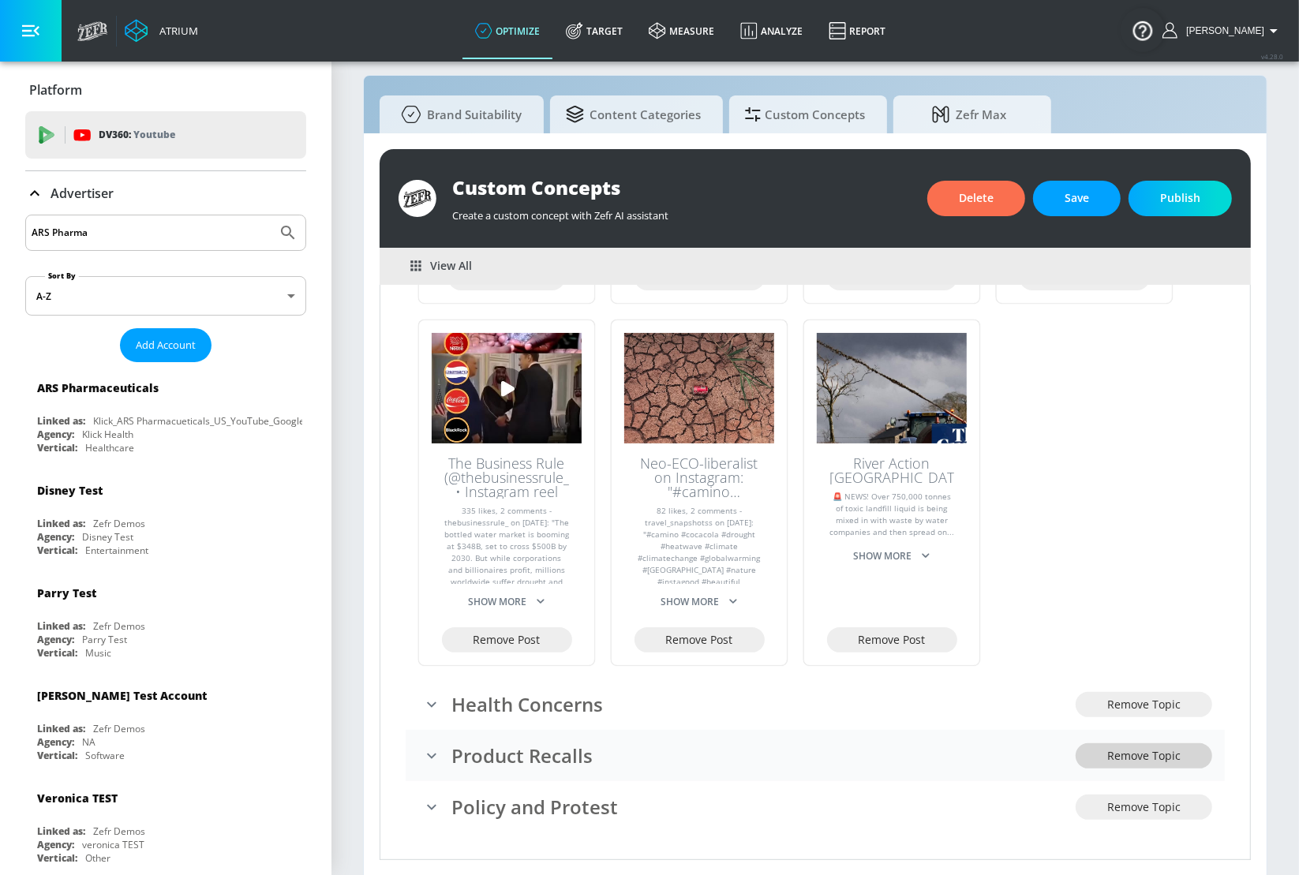
click at [1168, 751] on span "Remove Topic" at bounding box center [1143, 756] width 73 height 20
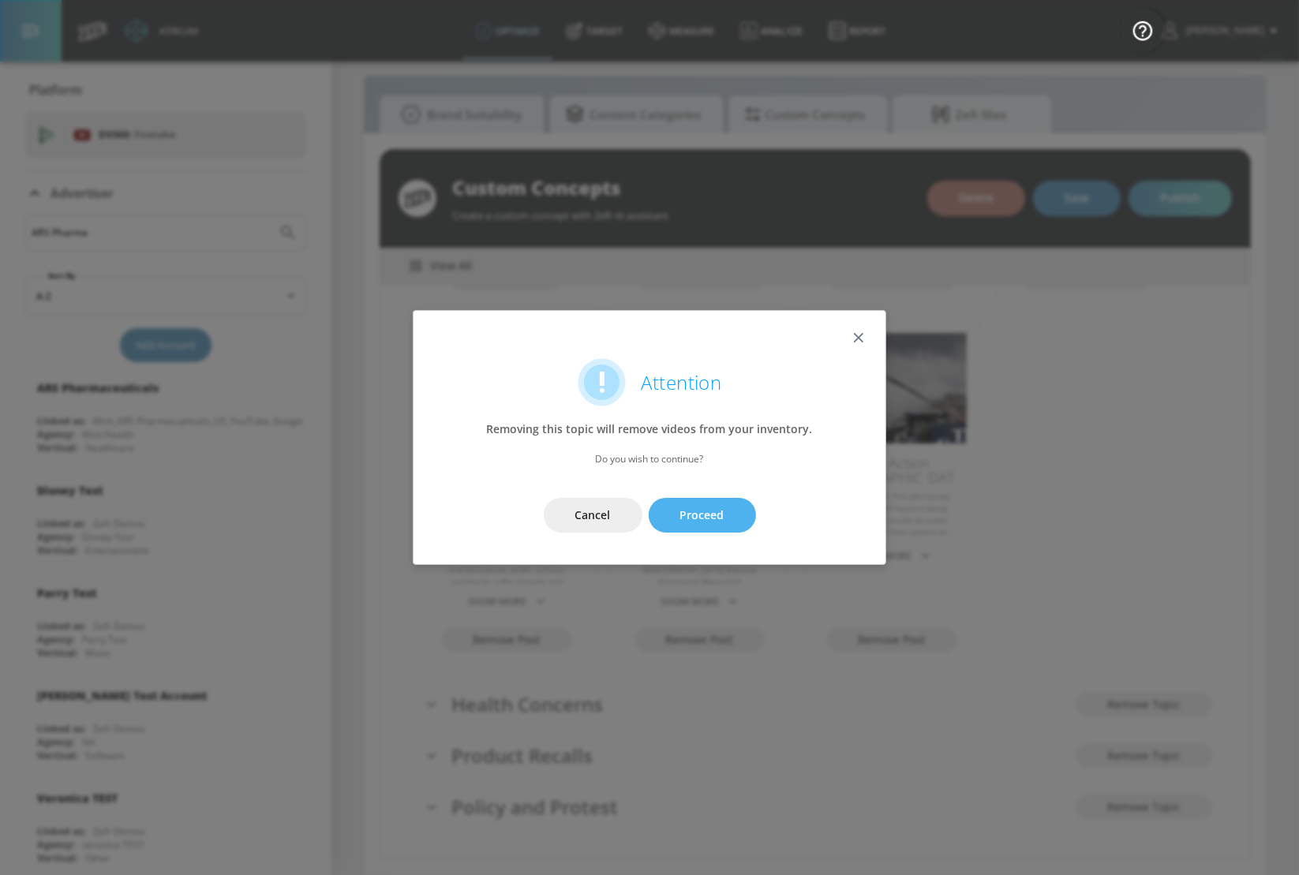
click at [750, 518] on button "Proceed" at bounding box center [702, 516] width 107 height 36
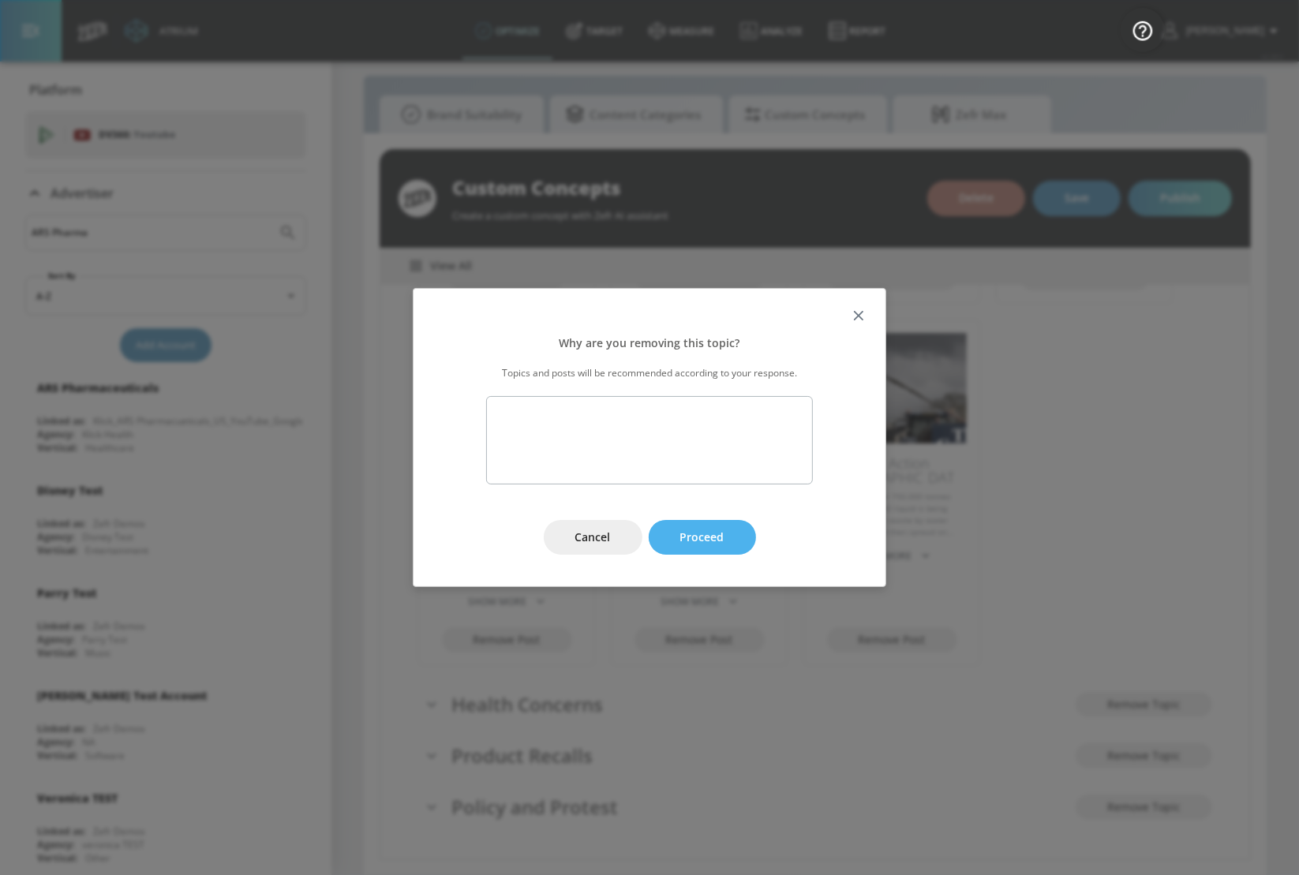
click at [733, 533] on button "Proceed" at bounding box center [702, 538] width 107 height 36
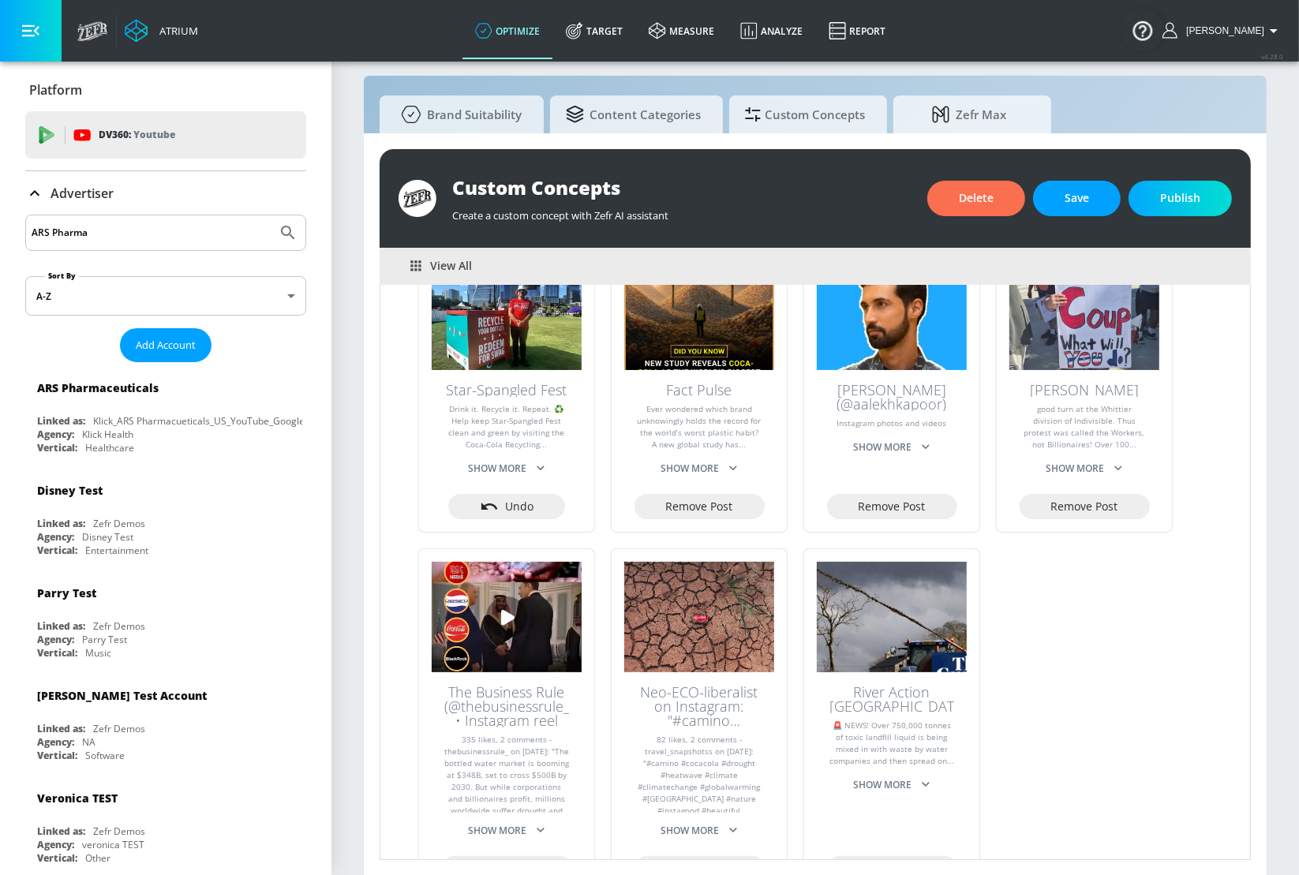
scroll to position [0, 0]
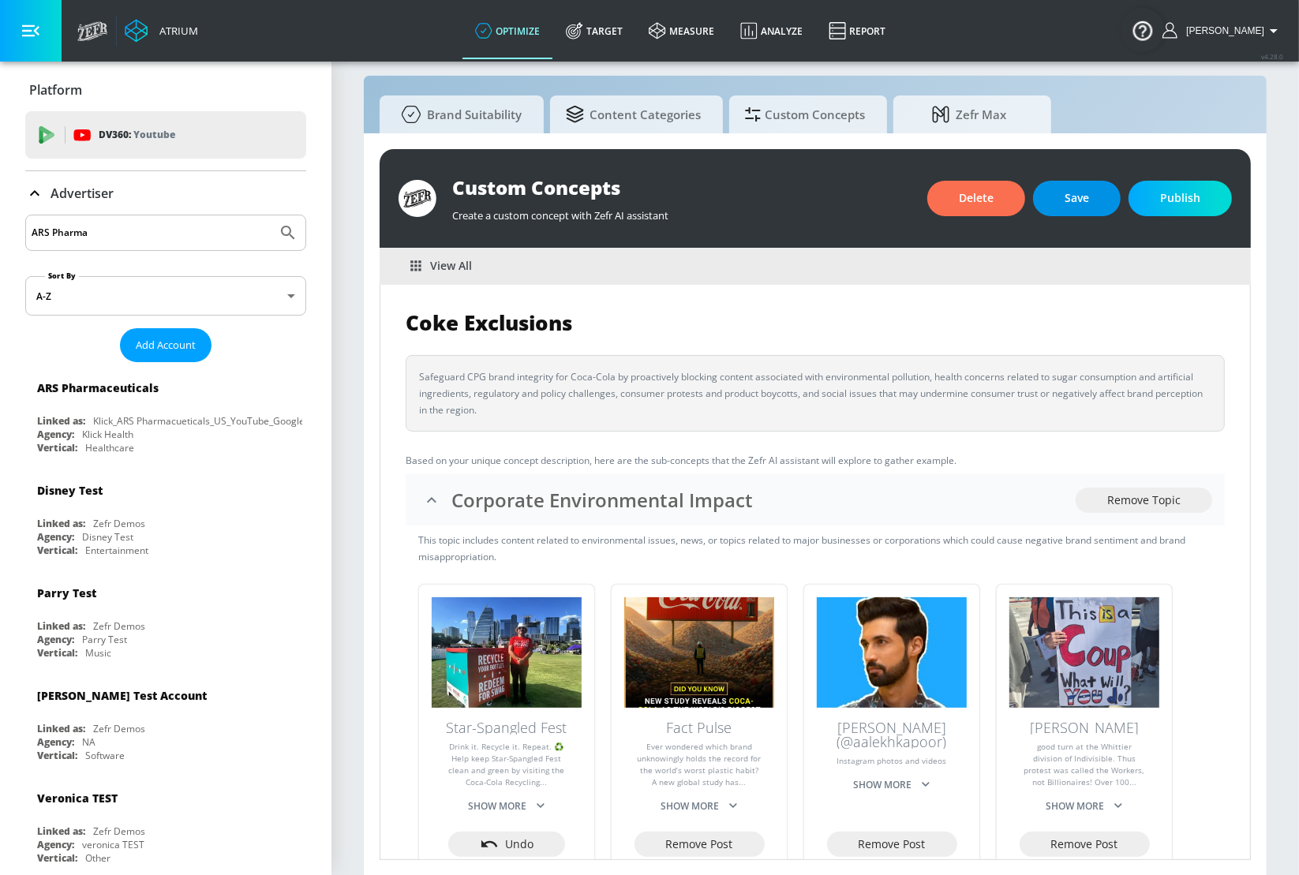
click at [1094, 200] on button "Save" at bounding box center [1077, 199] width 88 height 36
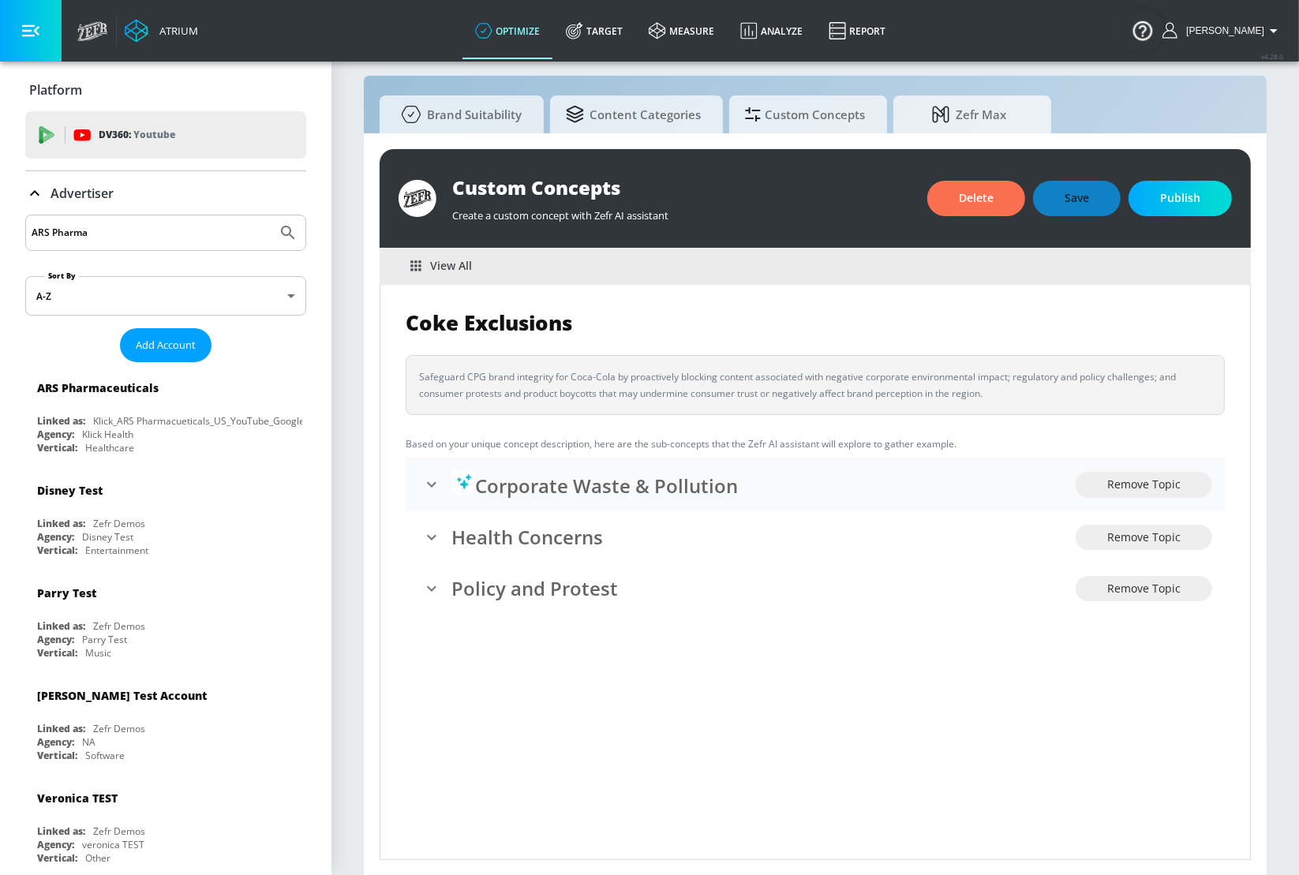
click at [829, 504] on li "Corporate Waste & Pollution Remove Topic" at bounding box center [815, 485] width 819 height 54
